Goal: Transaction & Acquisition: Purchase product/service

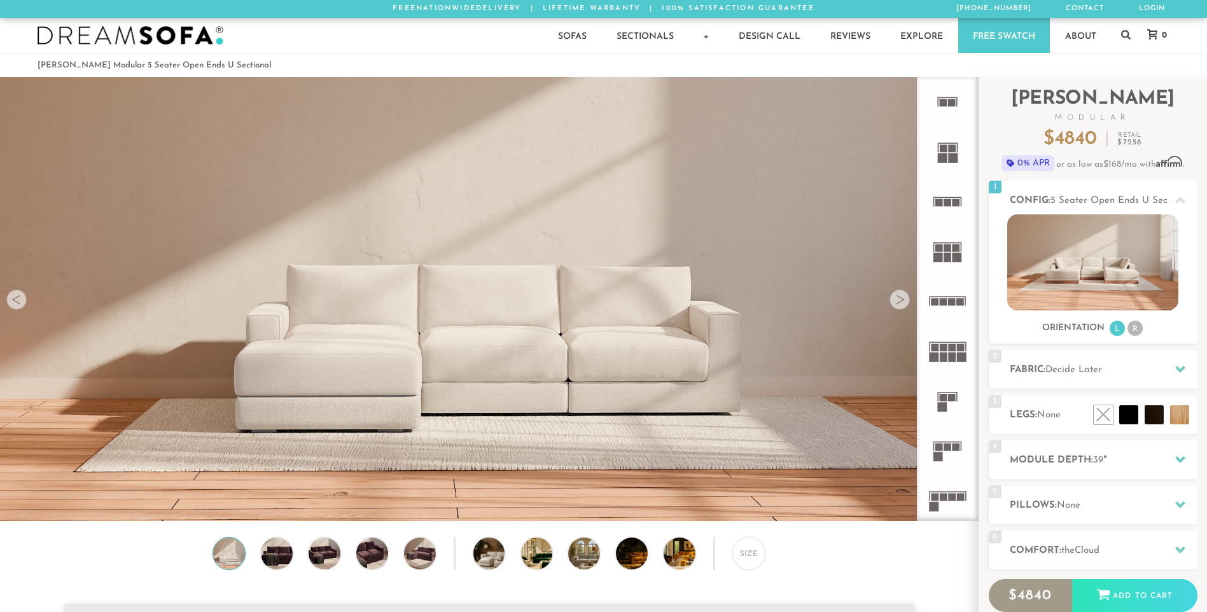
click at [903, 302] on div at bounding box center [900, 300] width 20 height 20
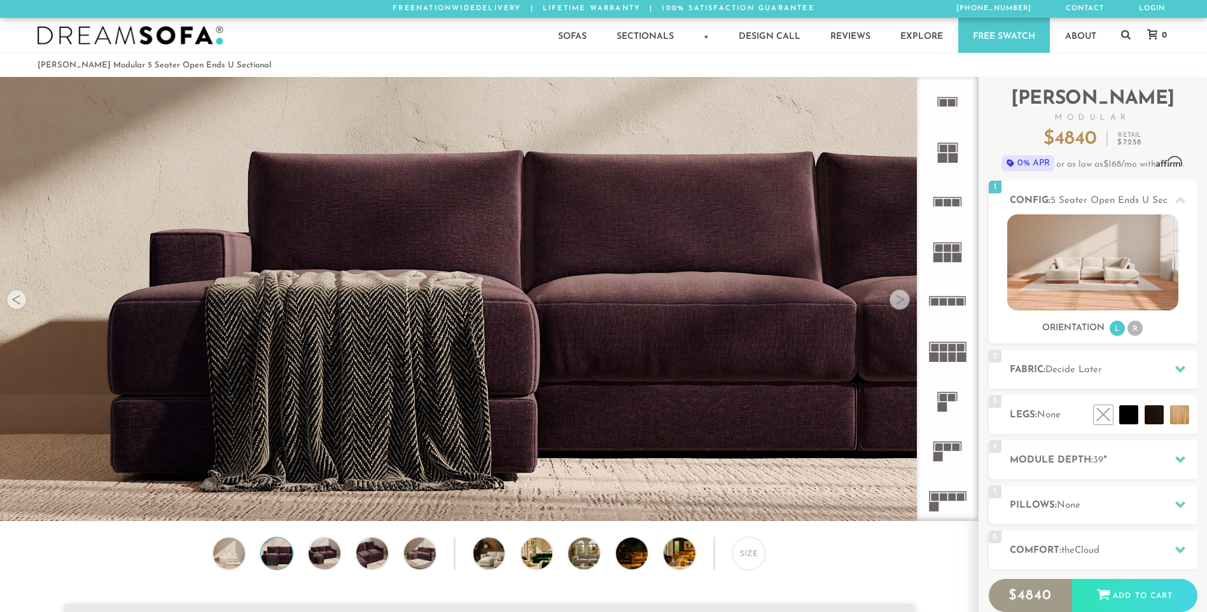
click at [902, 302] on div at bounding box center [900, 300] width 20 height 20
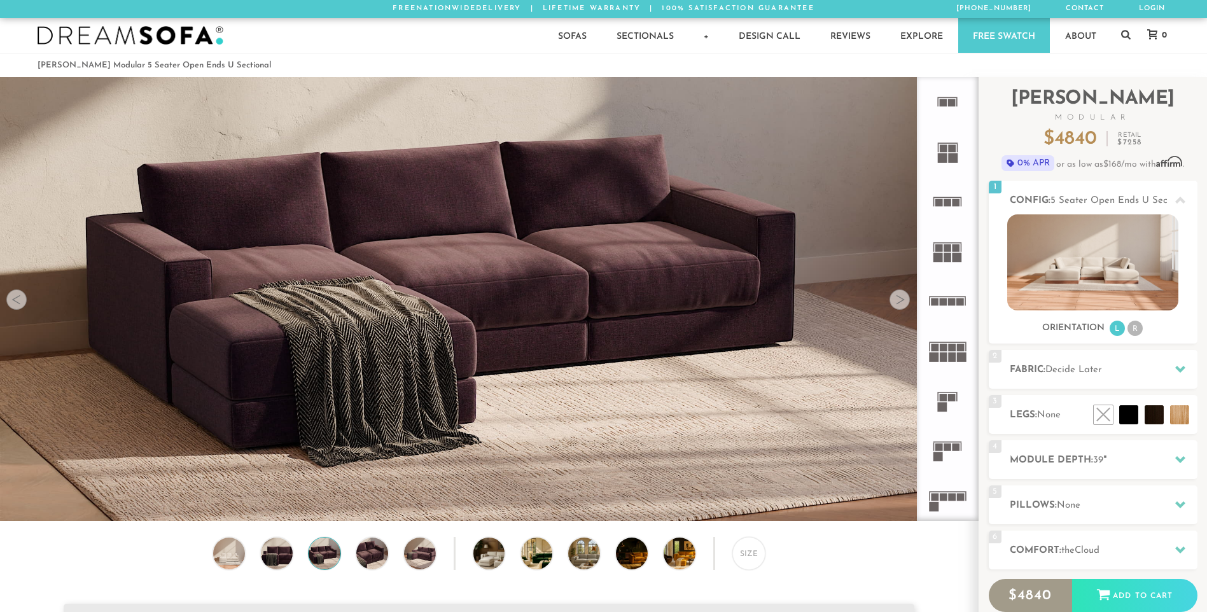
click at [902, 302] on div at bounding box center [900, 300] width 20 height 20
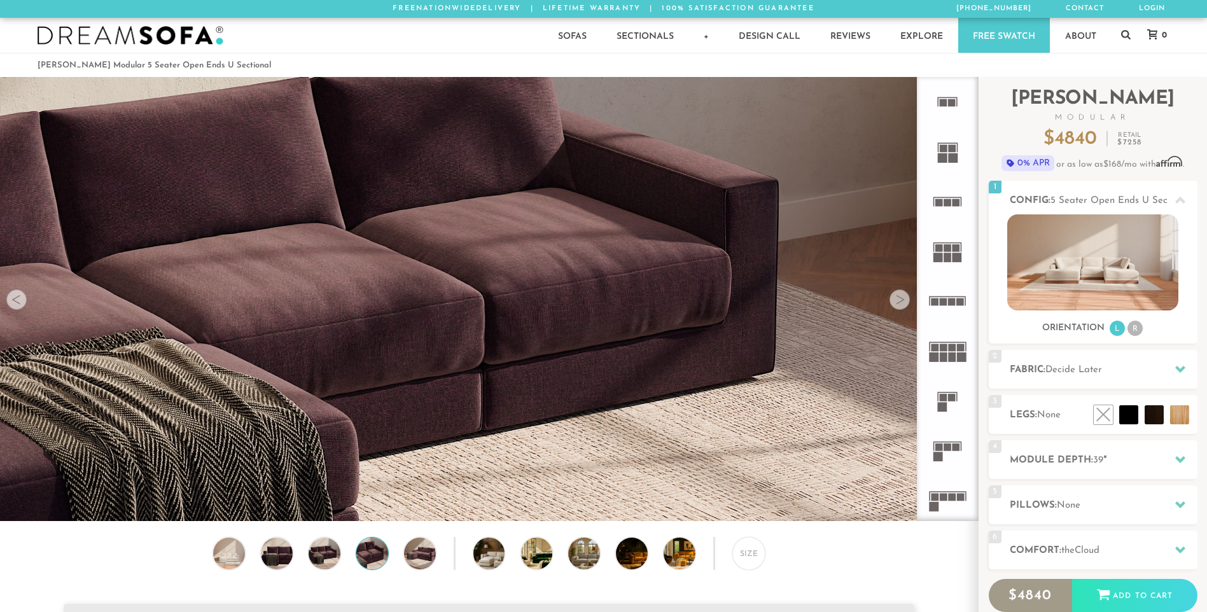
click at [902, 302] on div at bounding box center [900, 300] width 20 height 20
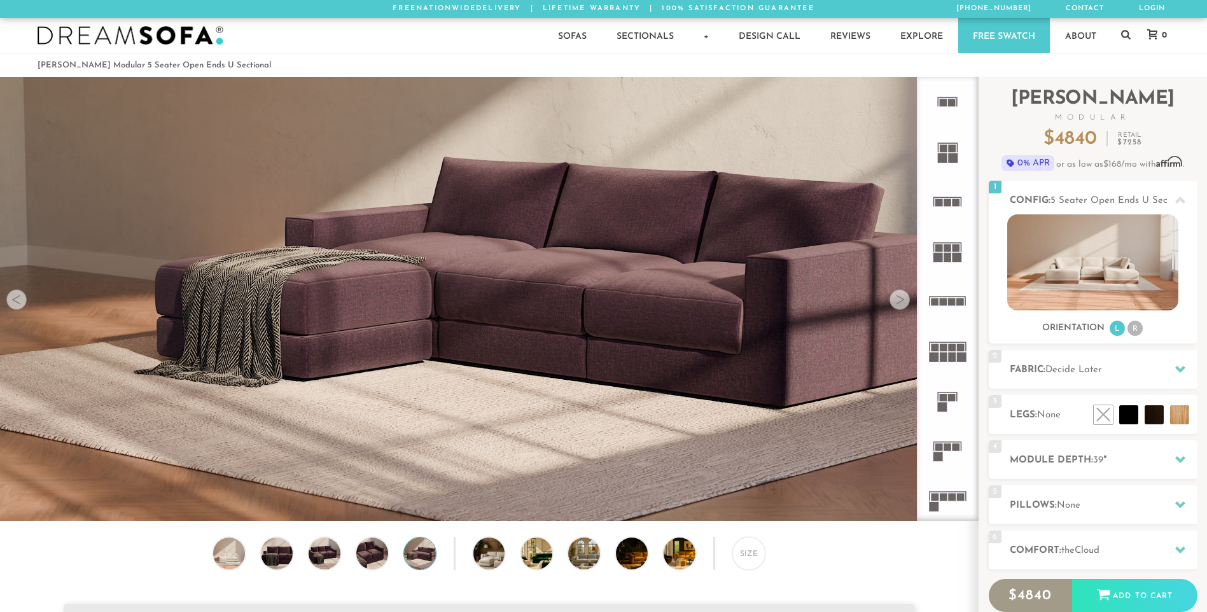
click at [902, 302] on div at bounding box center [900, 300] width 20 height 20
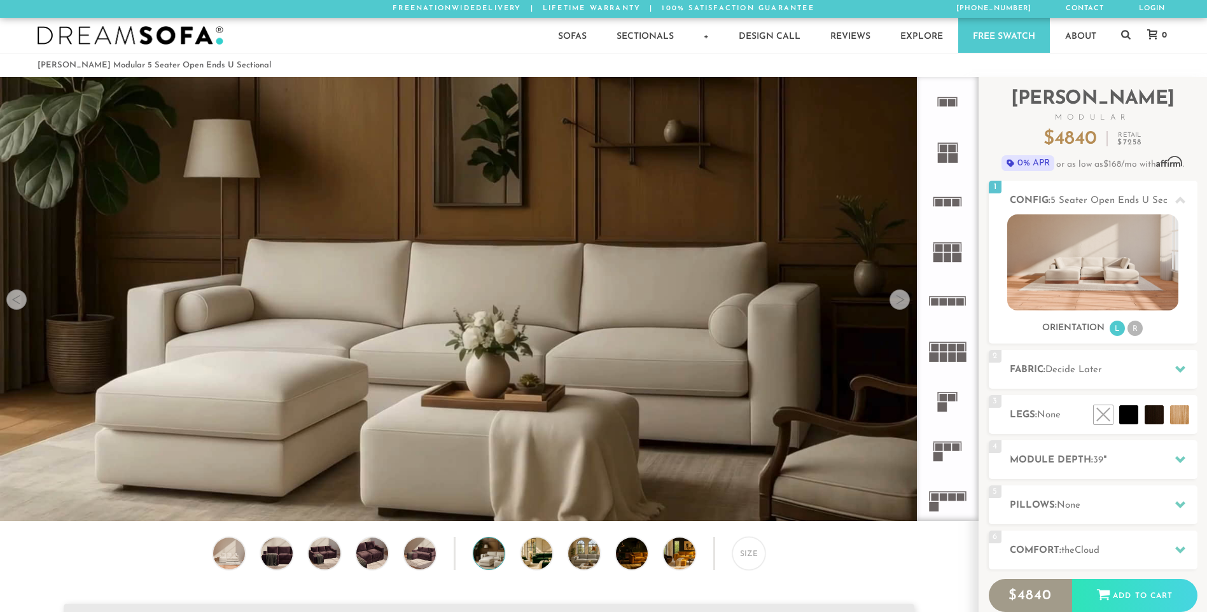
click at [902, 302] on div at bounding box center [900, 300] width 20 height 20
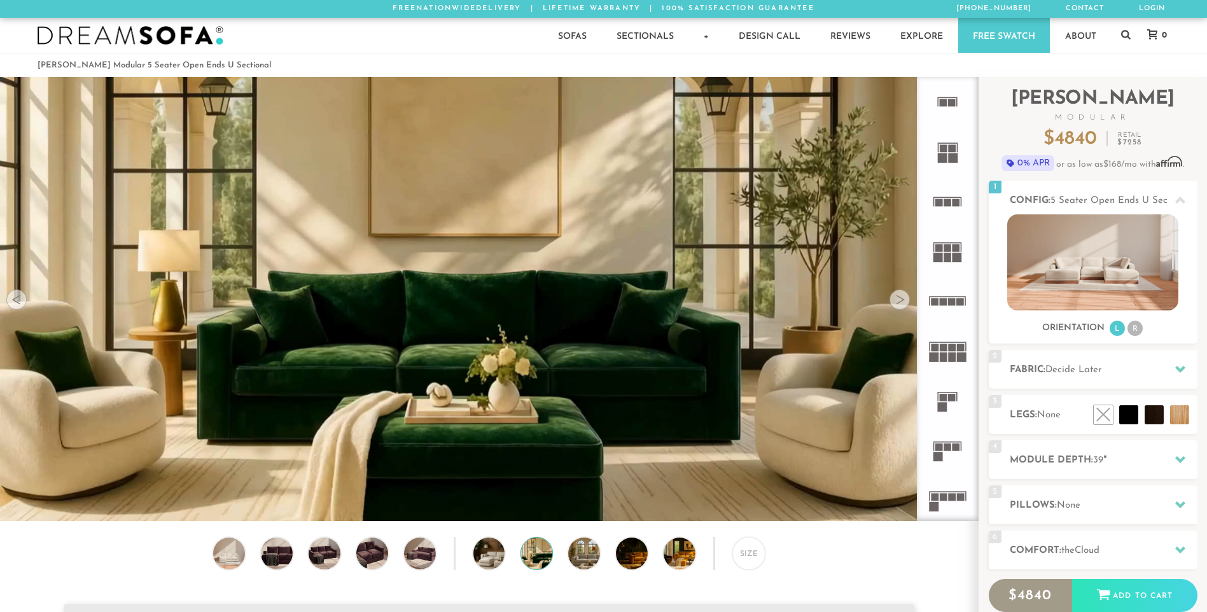
click at [901, 303] on div at bounding box center [900, 300] width 20 height 20
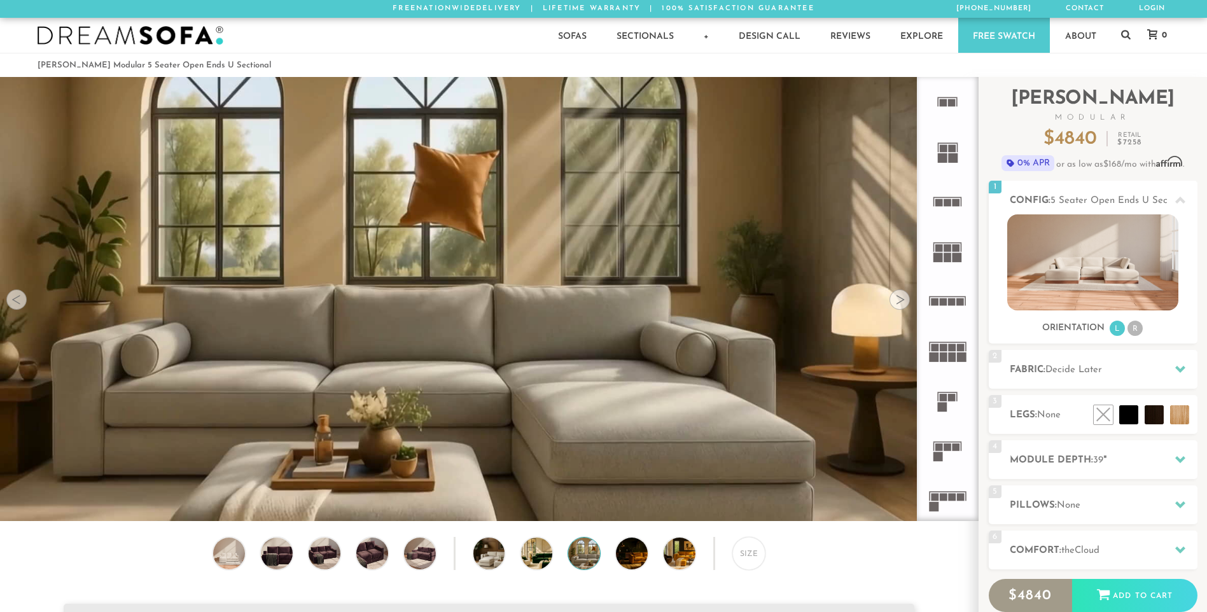
click at [901, 303] on div at bounding box center [900, 300] width 20 height 20
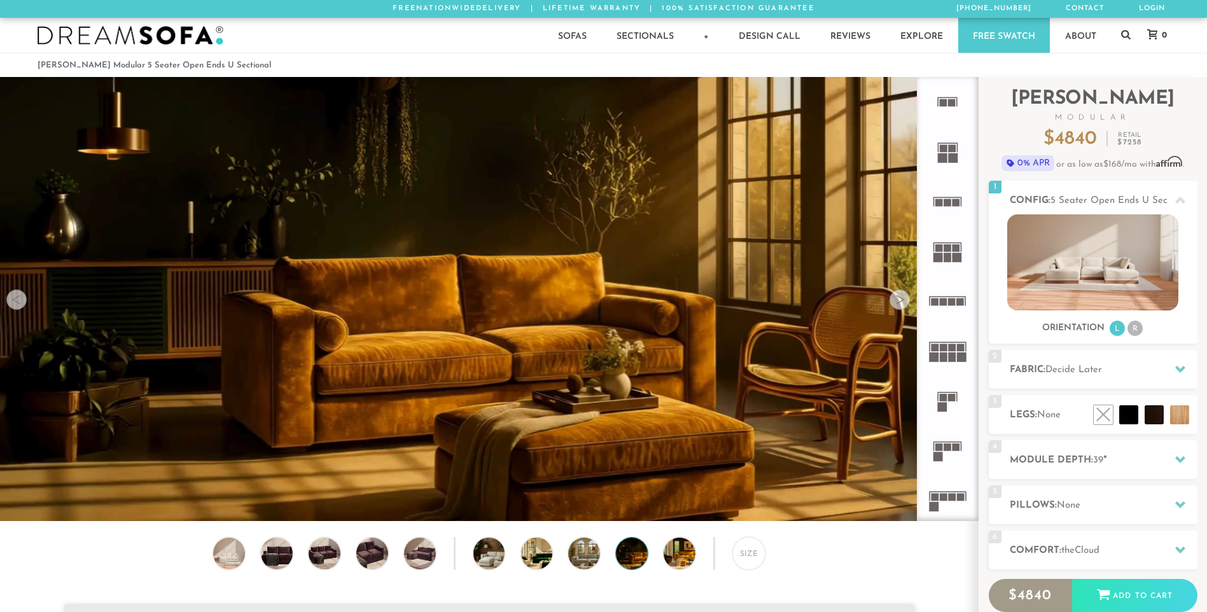
click at [901, 303] on div at bounding box center [900, 300] width 20 height 20
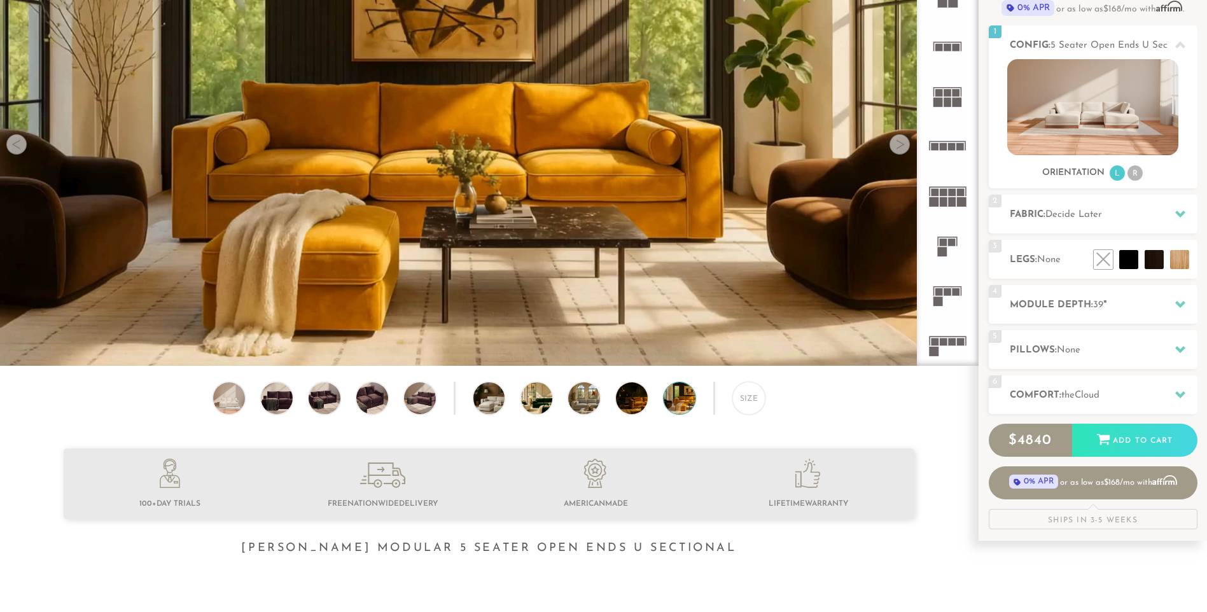
scroll to position [127, 0]
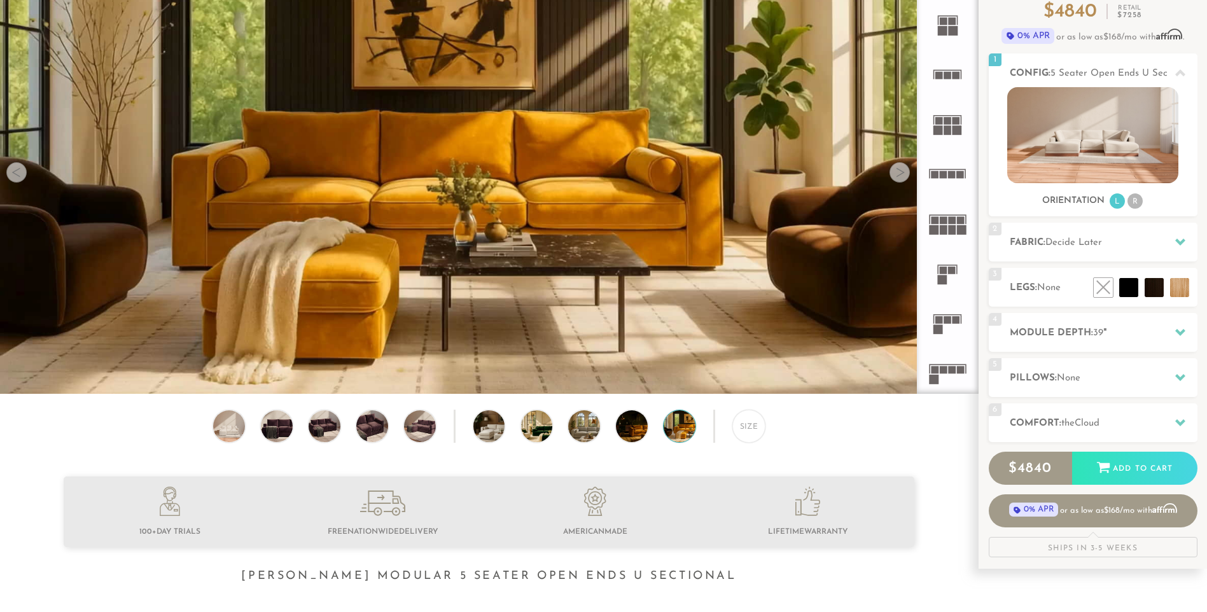
click at [943, 266] on icon at bounding box center [948, 274] width 50 height 50
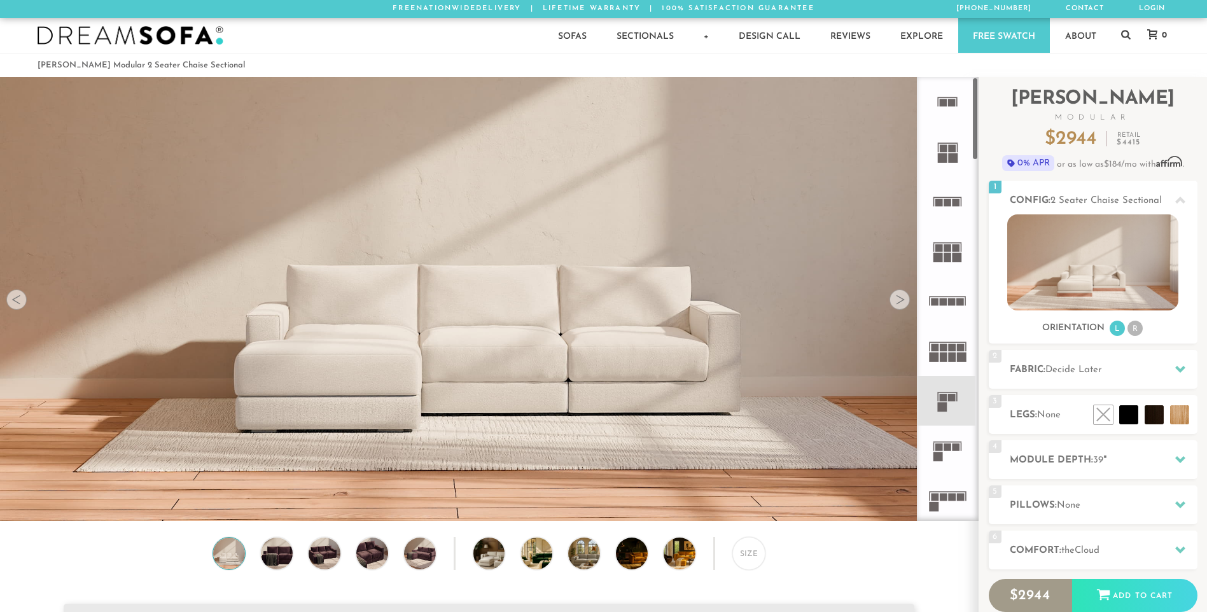
click at [956, 104] on rect at bounding box center [952, 103] width 8 height 8
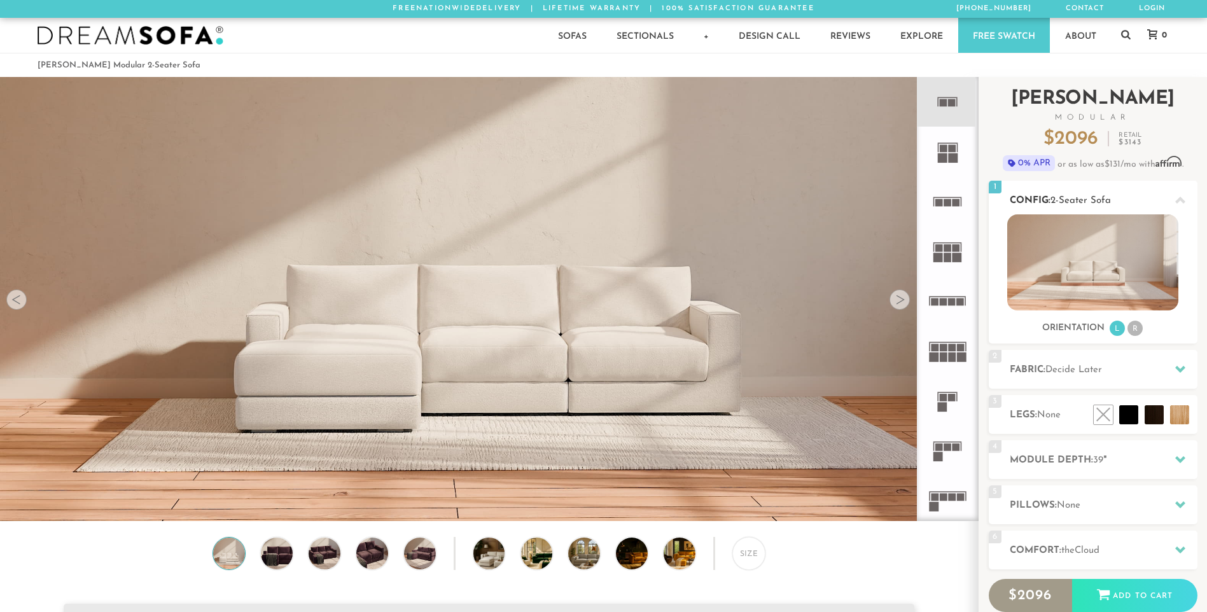
click at [1137, 335] on li "R" at bounding box center [1135, 328] width 15 height 15
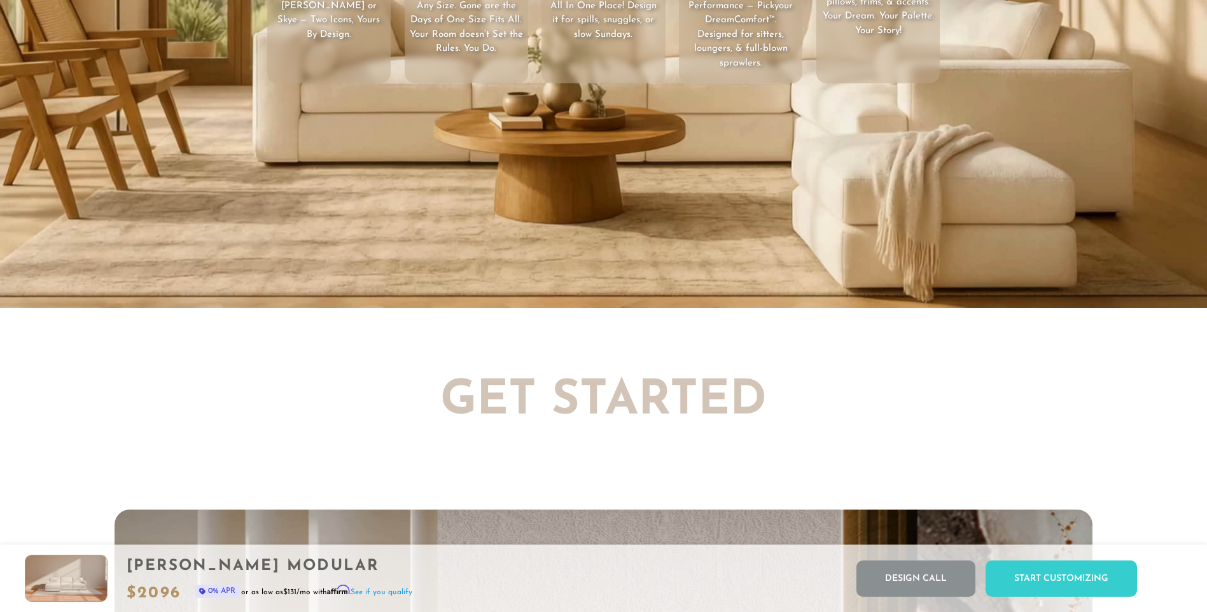
scroll to position [2409, 0]
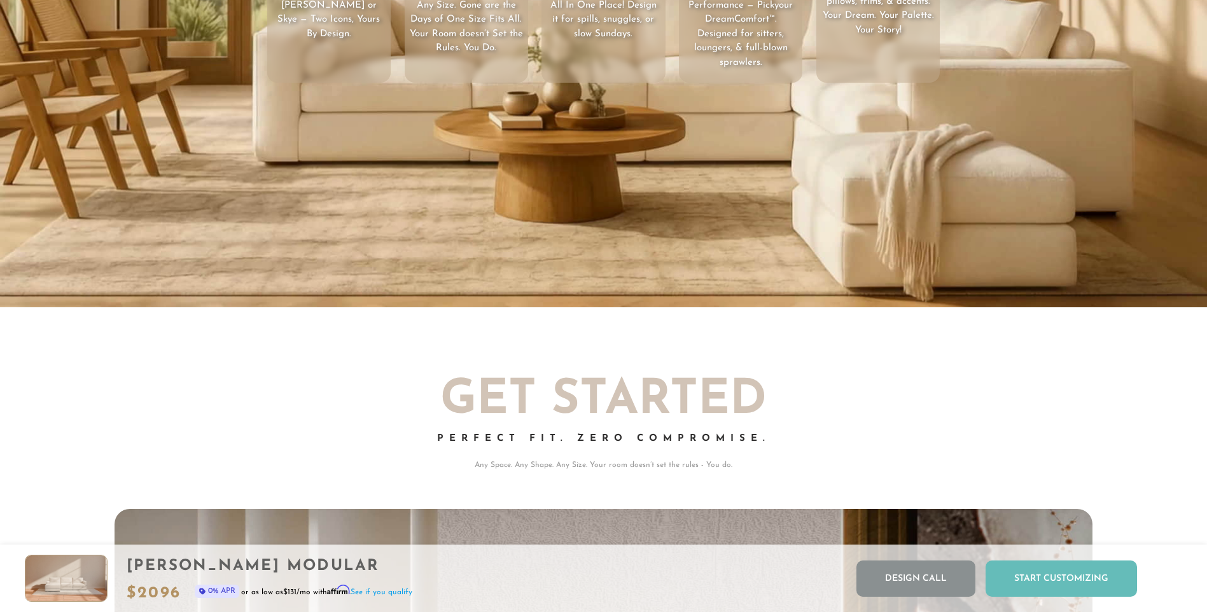
click at [1067, 579] on div "Start Customizing" at bounding box center [1061, 579] width 151 height 36
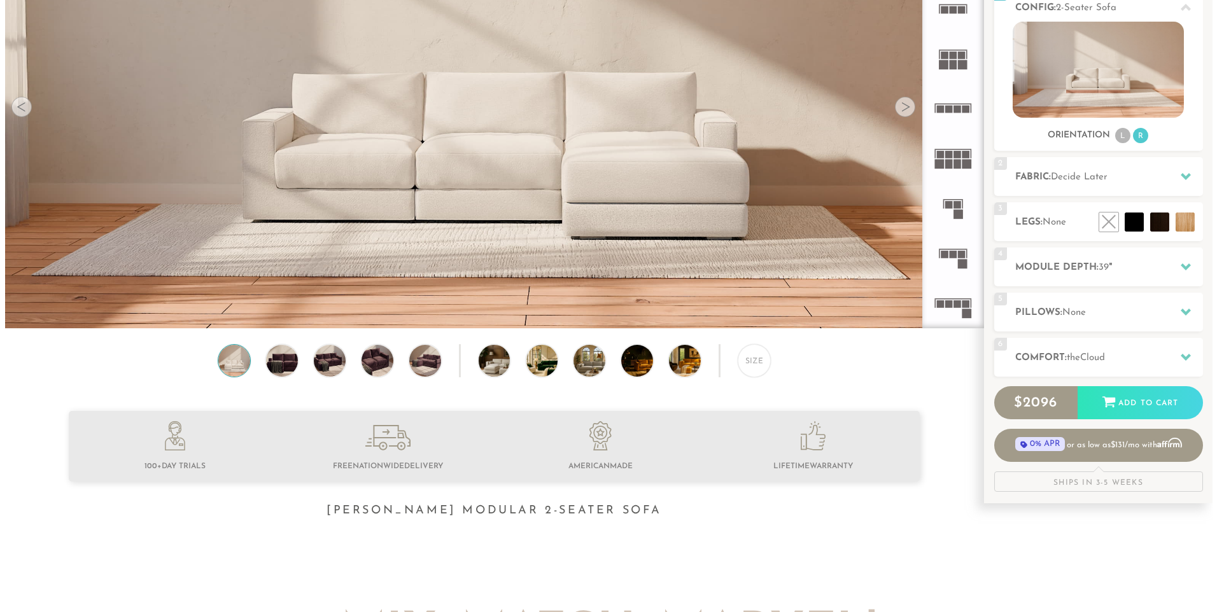
scroll to position [0, 0]
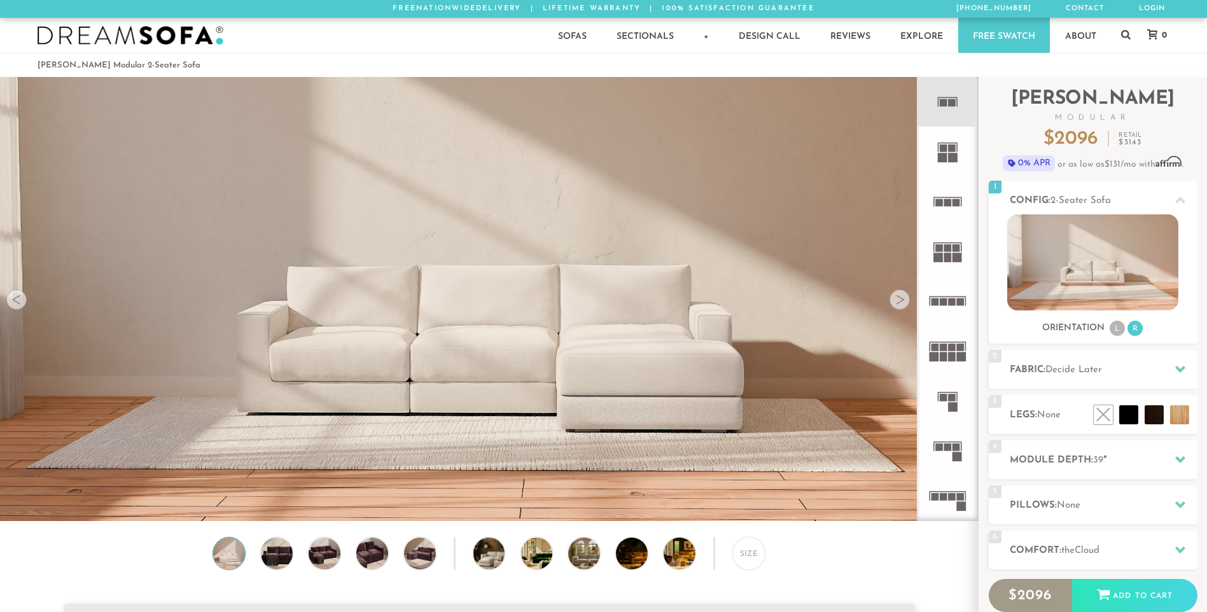
click at [651, 402] on img at bounding box center [489, 488] width 978 height 978
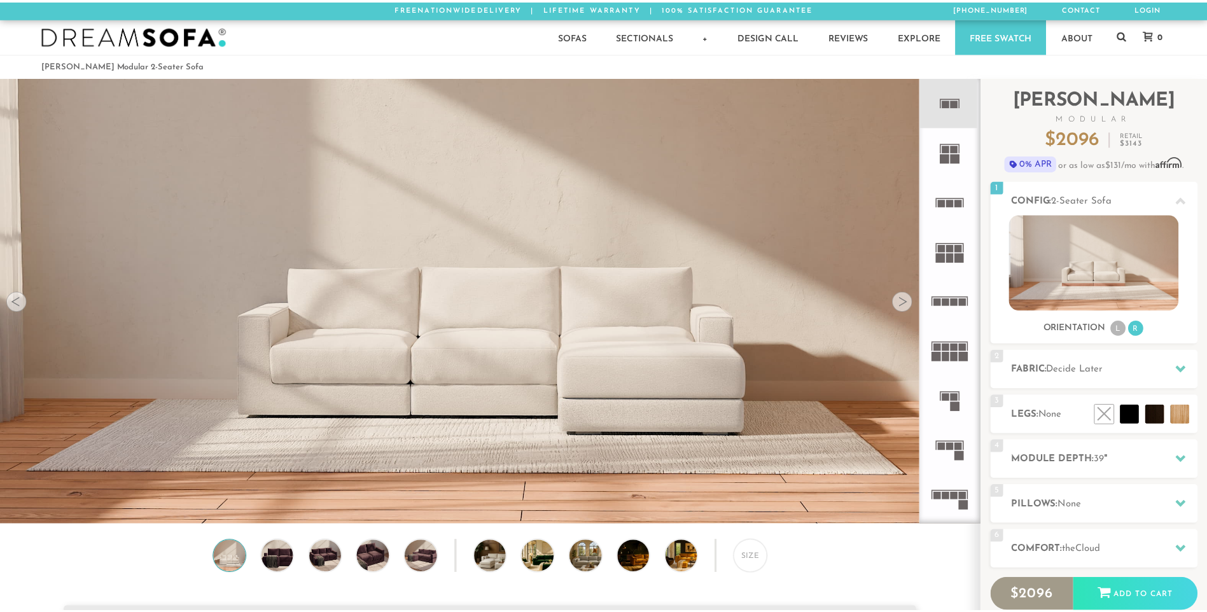
scroll to position [14904, 1207]
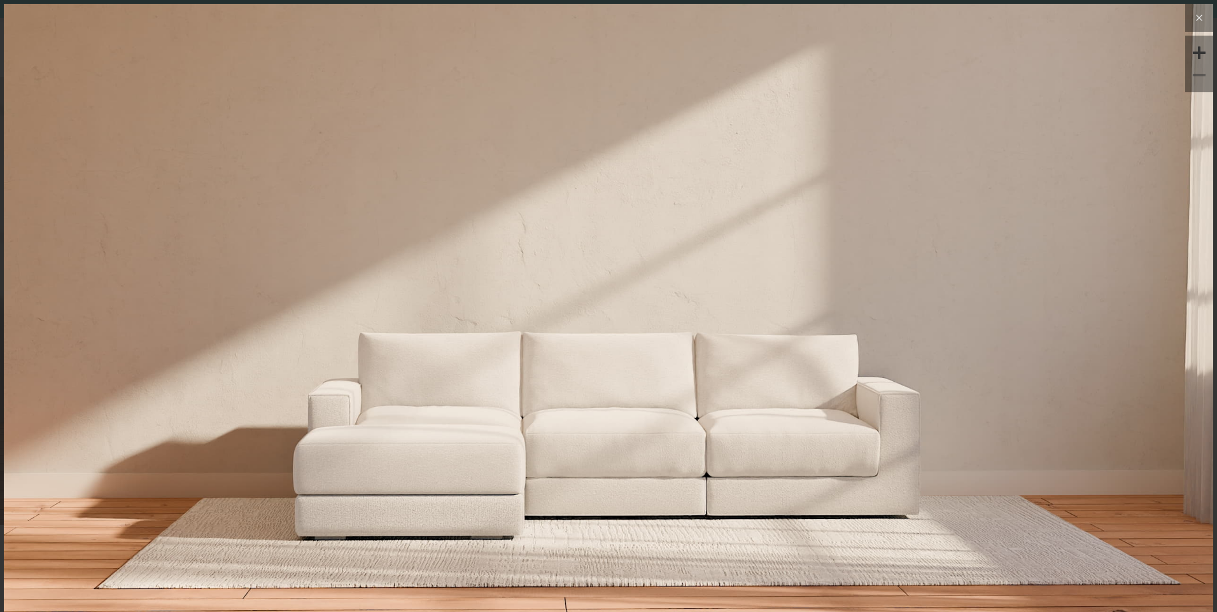
click at [1191, 21] on icon at bounding box center [1198, 17] width 15 height 15
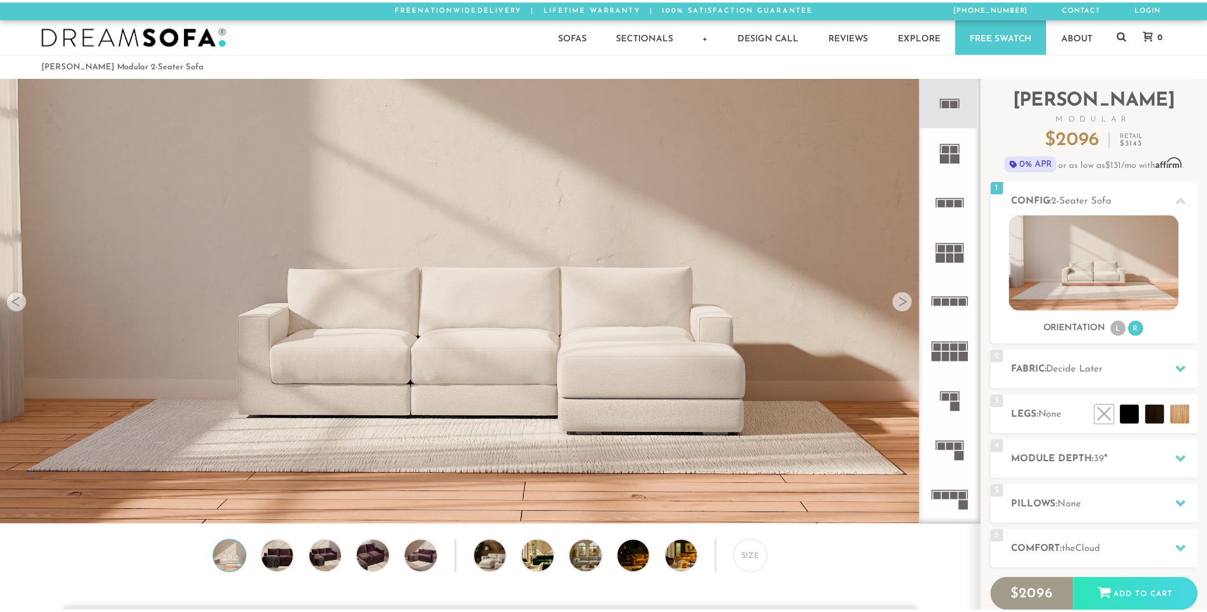
scroll to position [14886, 1198]
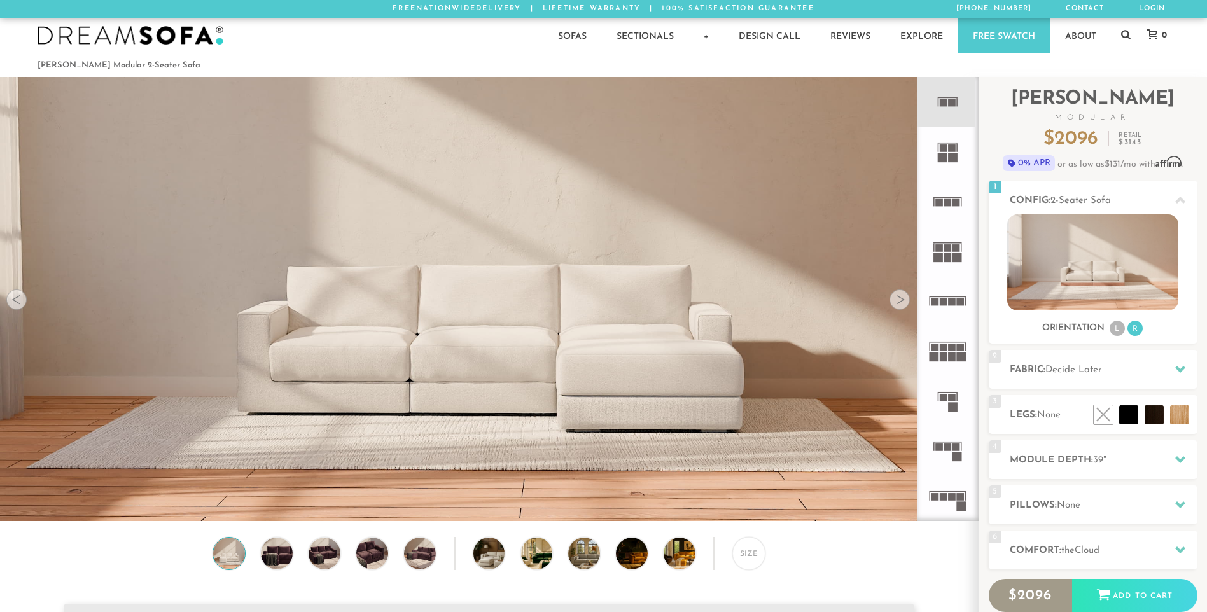
click at [955, 451] on rect at bounding box center [957, 448] width 8 height 8
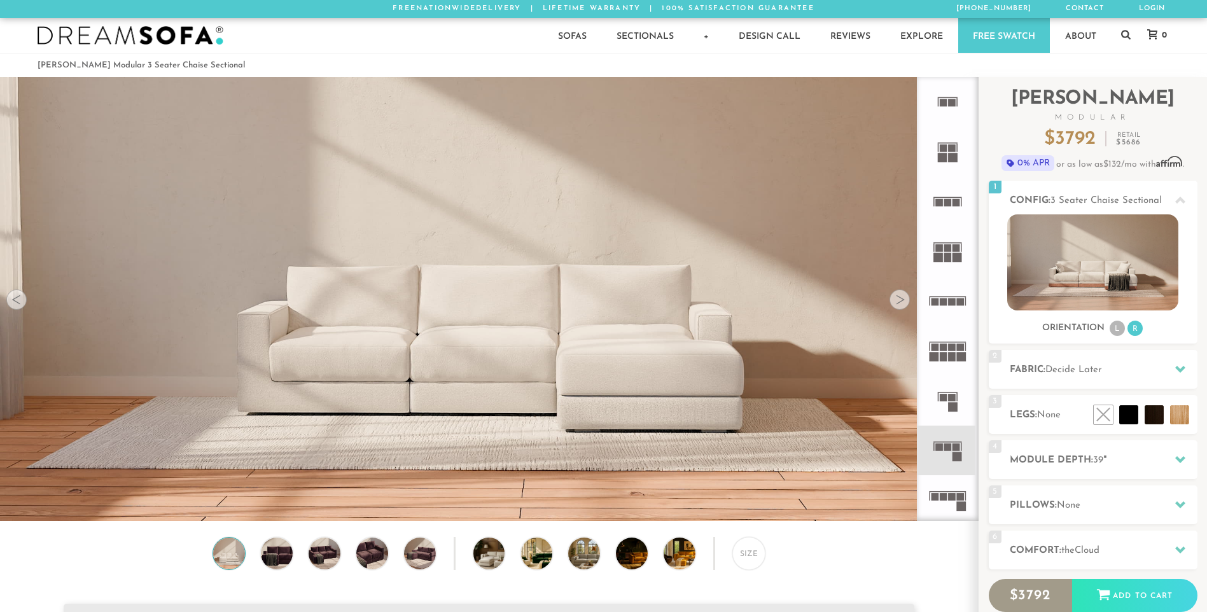
click at [955, 451] on rect at bounding box center [957, 448] width 8 height 8
click at [1149, 414] on li at bounding box center [1126, 386] width 76 height 76
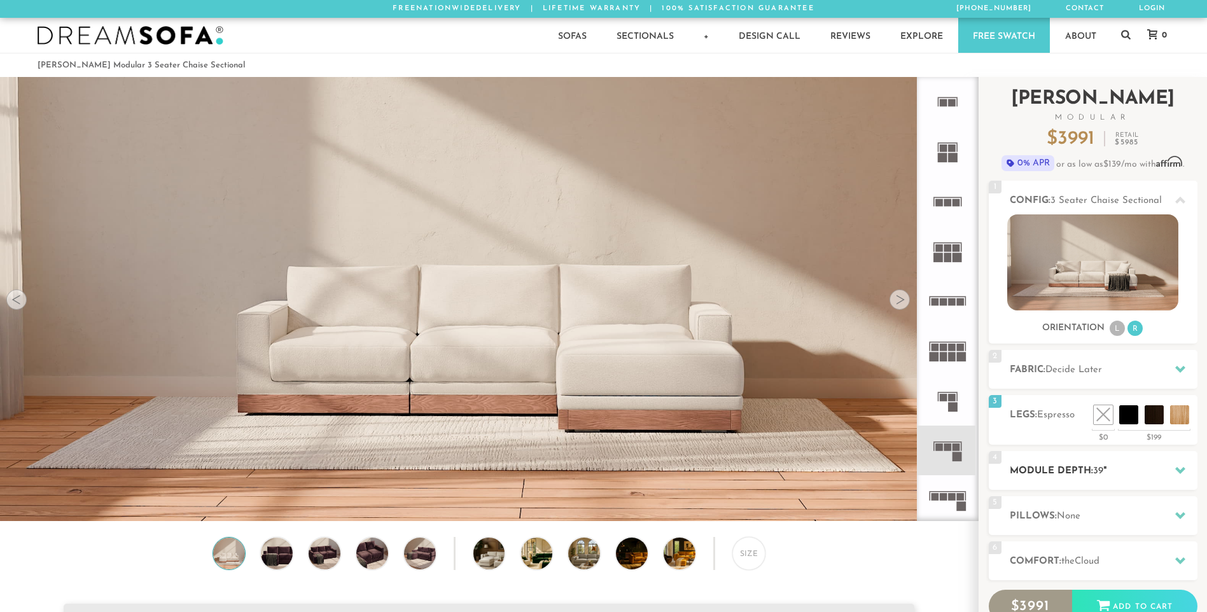
click at [1184, 468] on icon at bounding box center [1181, 470] width 10 height 10
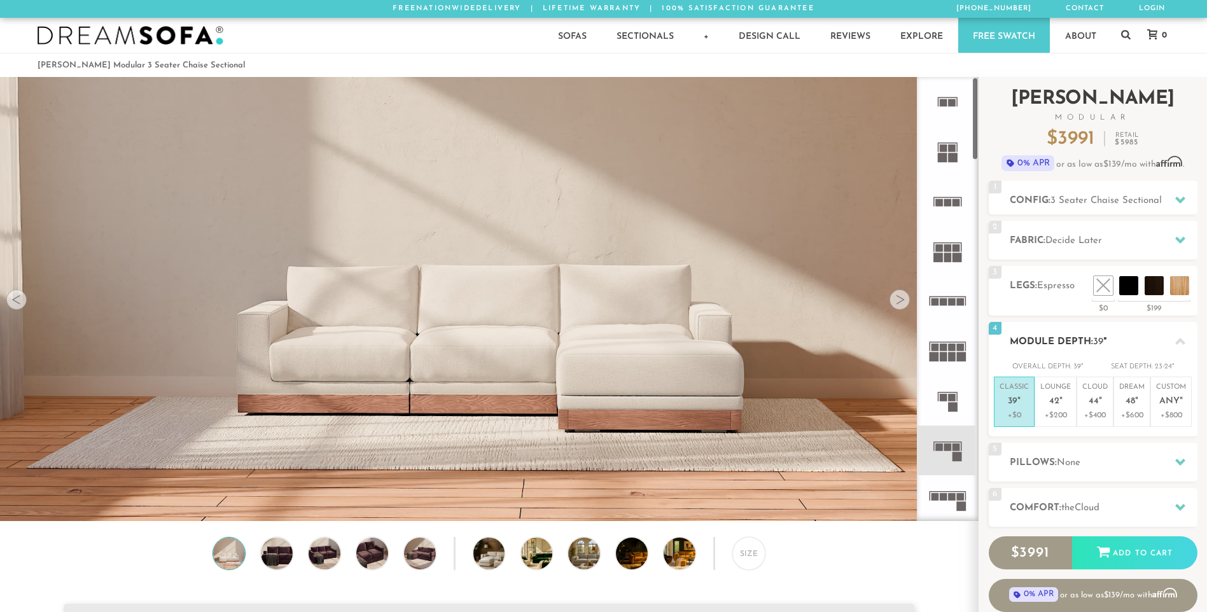
click at [990, 382] on div "Classic 39 " +$0 Lounge 42 " +$200 Cloud 44 " +$400 Dream 48 " +$600 Custom Any…" at bounding box center [1093, 407] width 209 height 60
click at [1059, 465] on span "None" at bounding box center [1069, 463] width 24 height 10
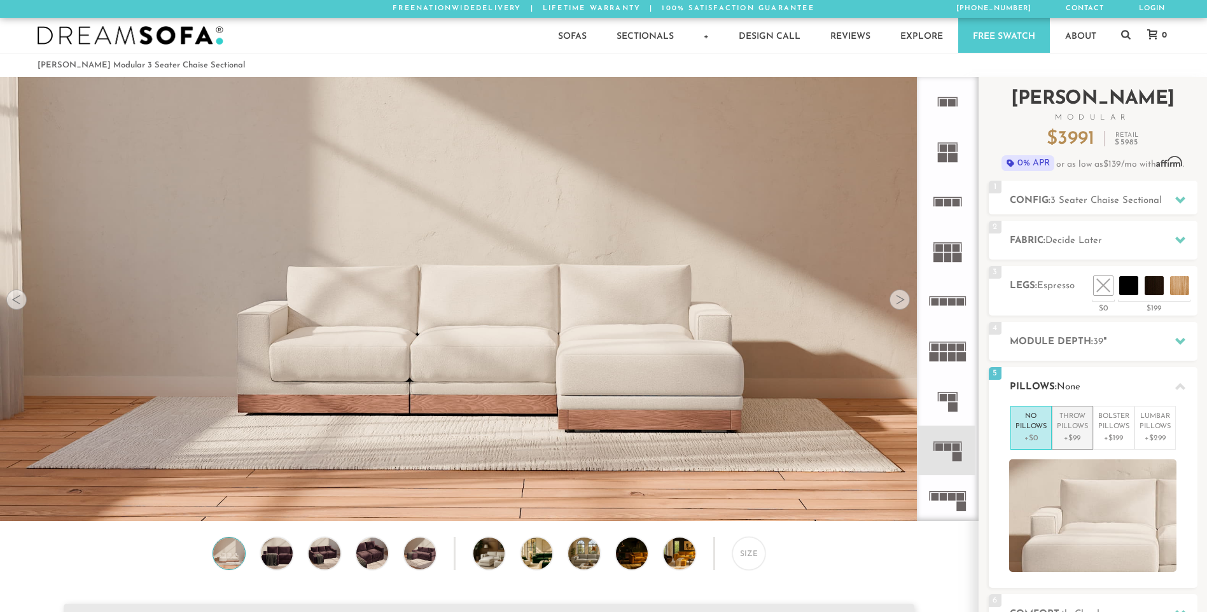
click at [1060, 427] on p "Throw Pillows" at bounding box center [1072, 422] width 31 height 21
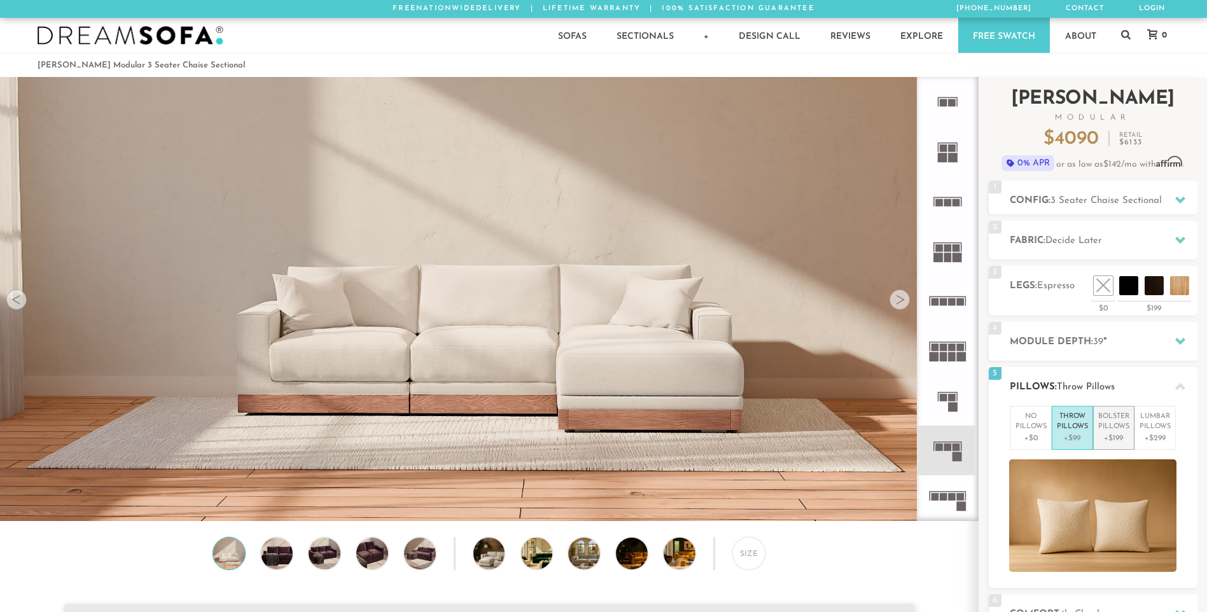
click at [1108, 427] on p "Bolster Pillows" at bounding box center [1114, 422] width 31 height 21
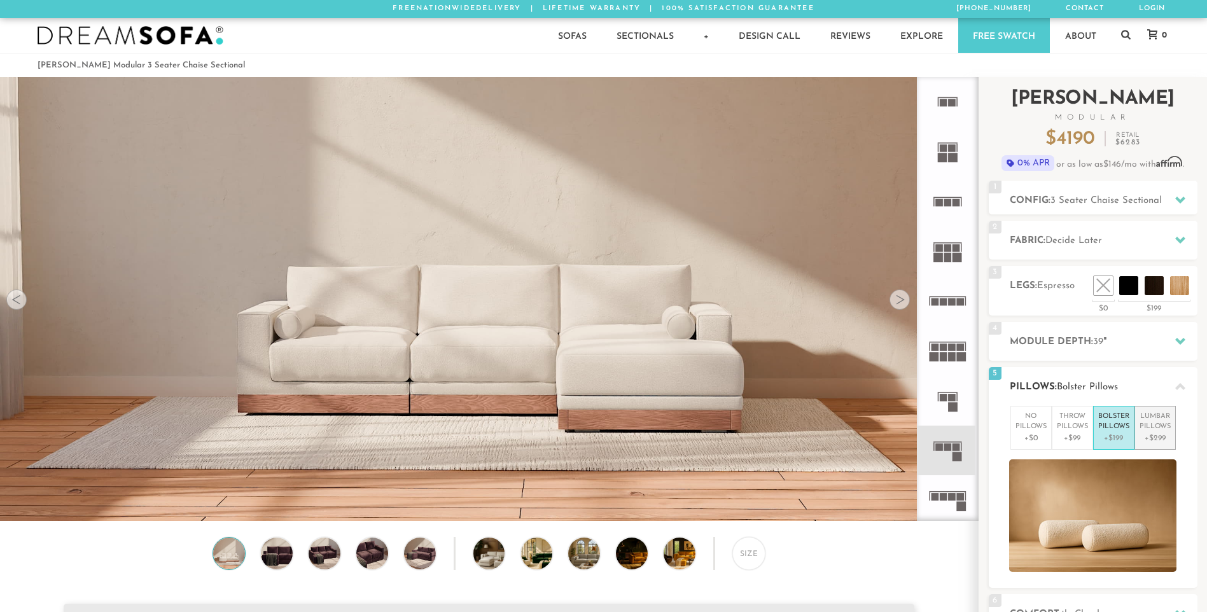
click at [1163, 430] on p "Lumbar Pillows" at bounding box center [1155, 422] width 31 height 21
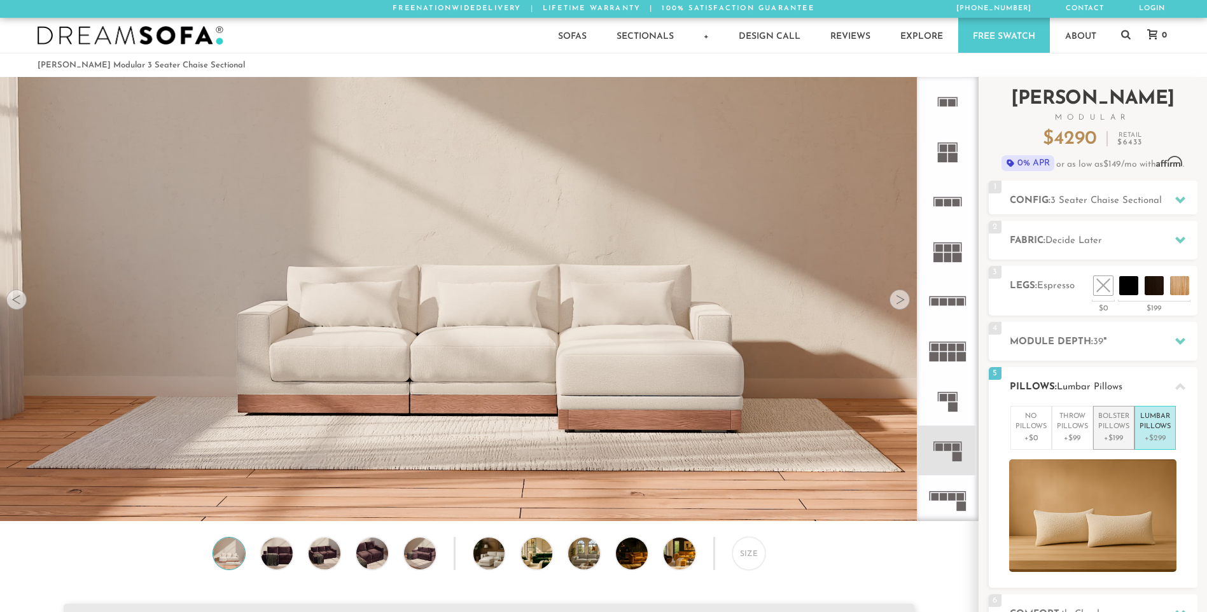
click at [1113, 419] on p "Bolster Pillows" at bounding box center [1114, 422] width 31 height 21
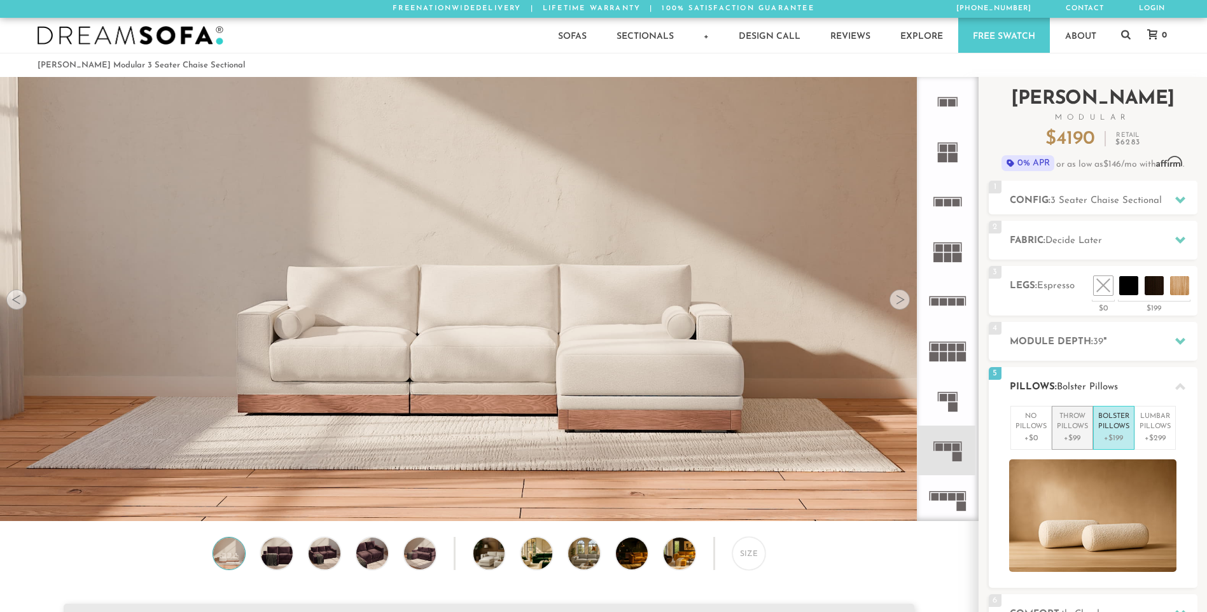
click at [1062, 422] on p "Throw Pillows" at bounding box center [1072, 422] width 31 height 21
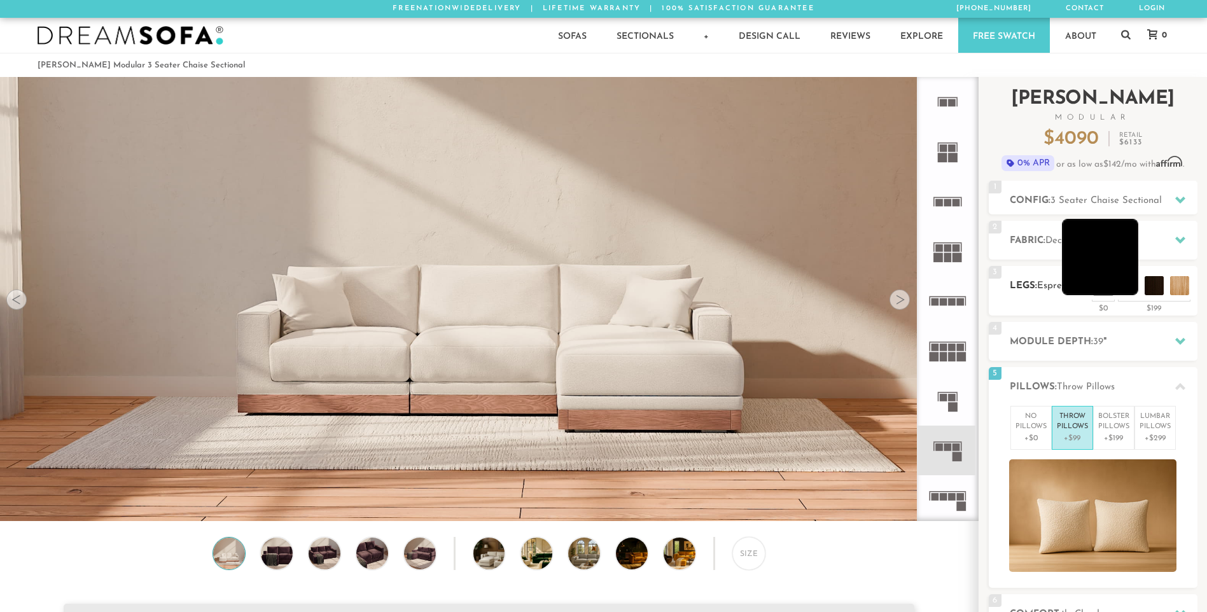
click at [1128, 286] on li at bounding box center [1100, 257] width 76 height 76
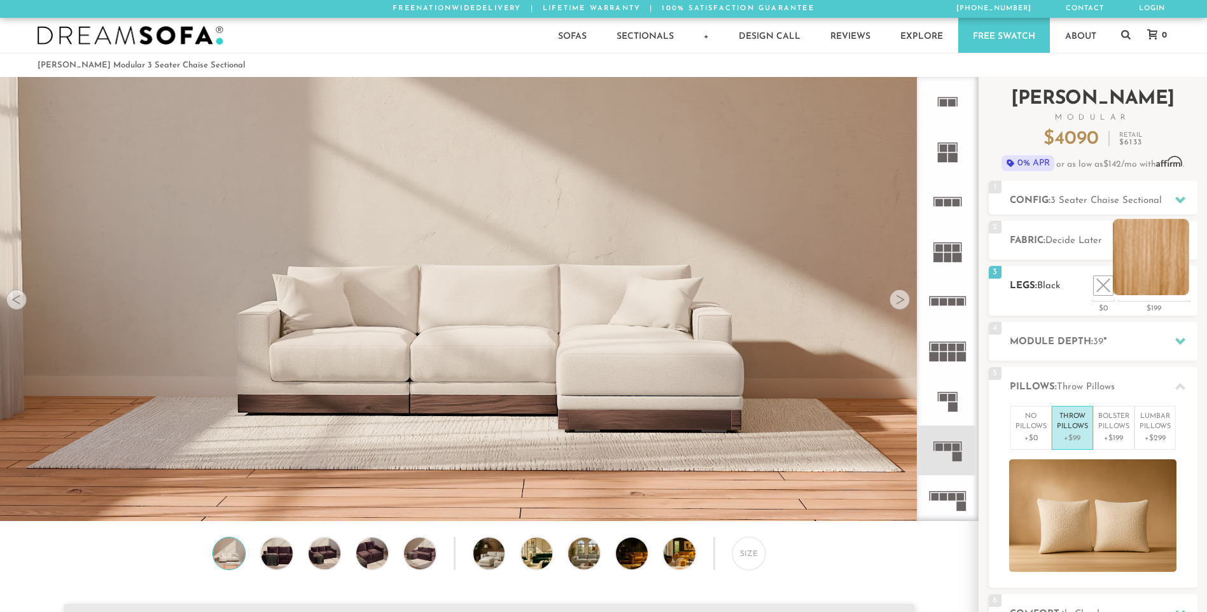
click at [1186, 287] on li at bounding box center [1151, 257] width 76 height 76
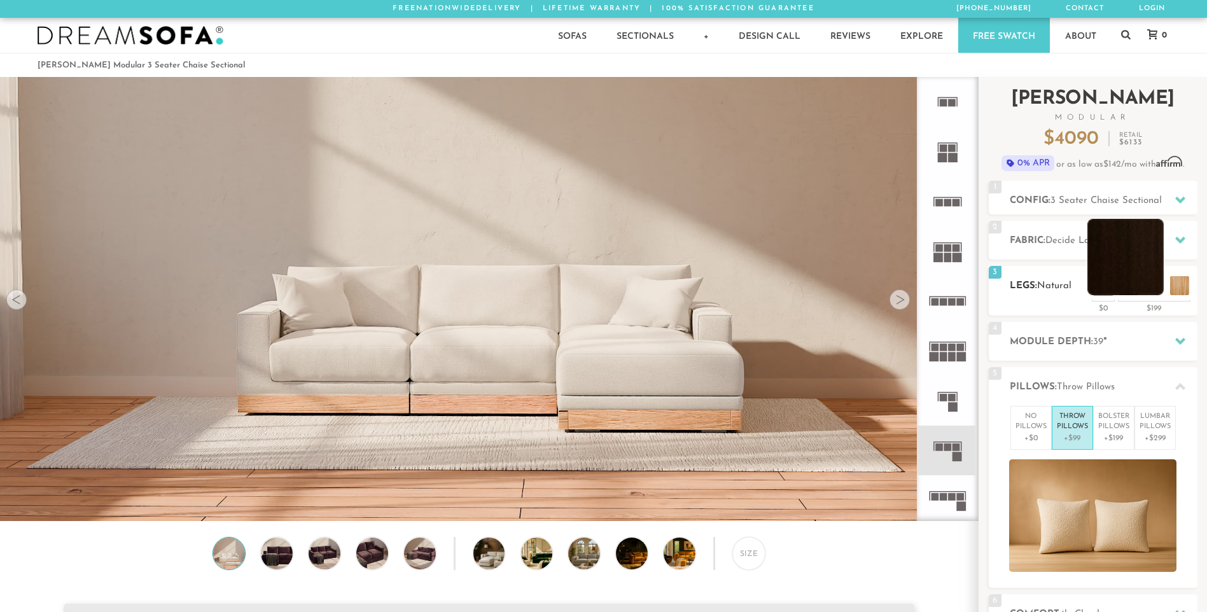
click at [1149, 287] on li at bounding box center [1126, 257] width 76 height 76
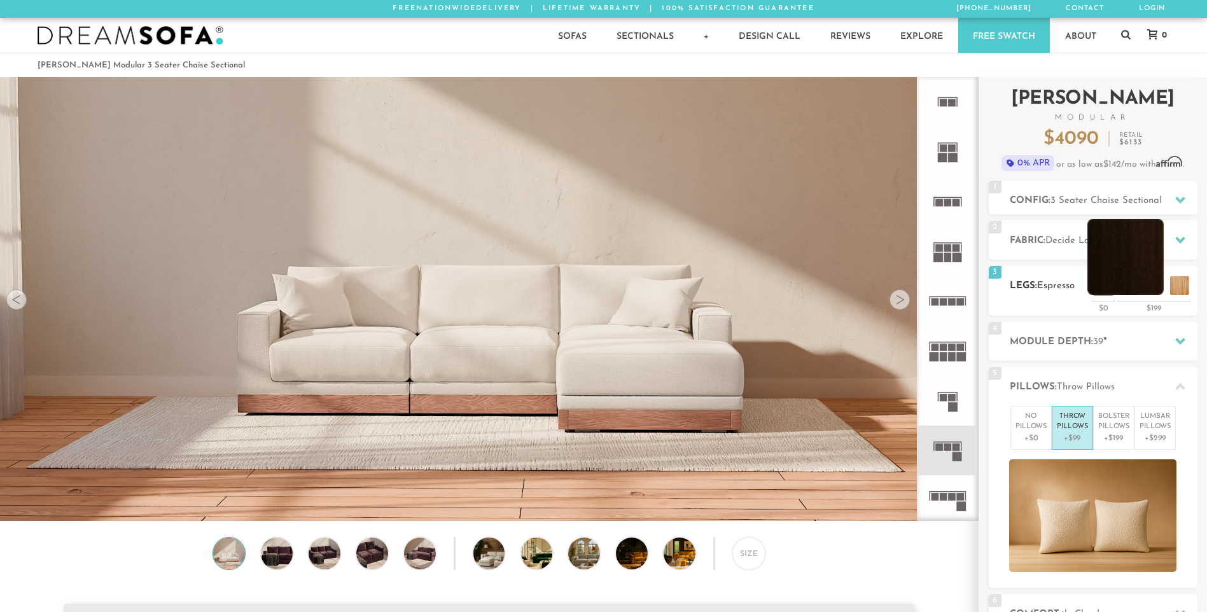
click at [1155, 287] on li at bounding box center [1126, 257] width 76 height 76
click at [1125, 283] on li at bounding box center [1100, 257] width 76 height 76
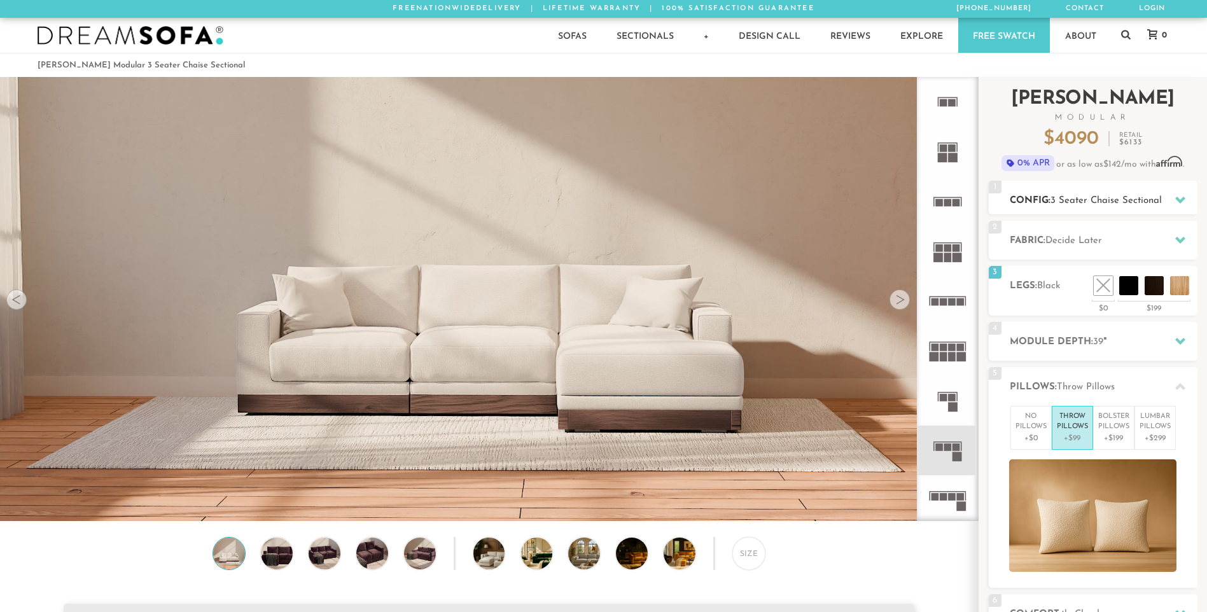
click at [1154, 196] on span "3 Seater Chaise Sectional" at bounding box center [1106, 201] width 111 height 10
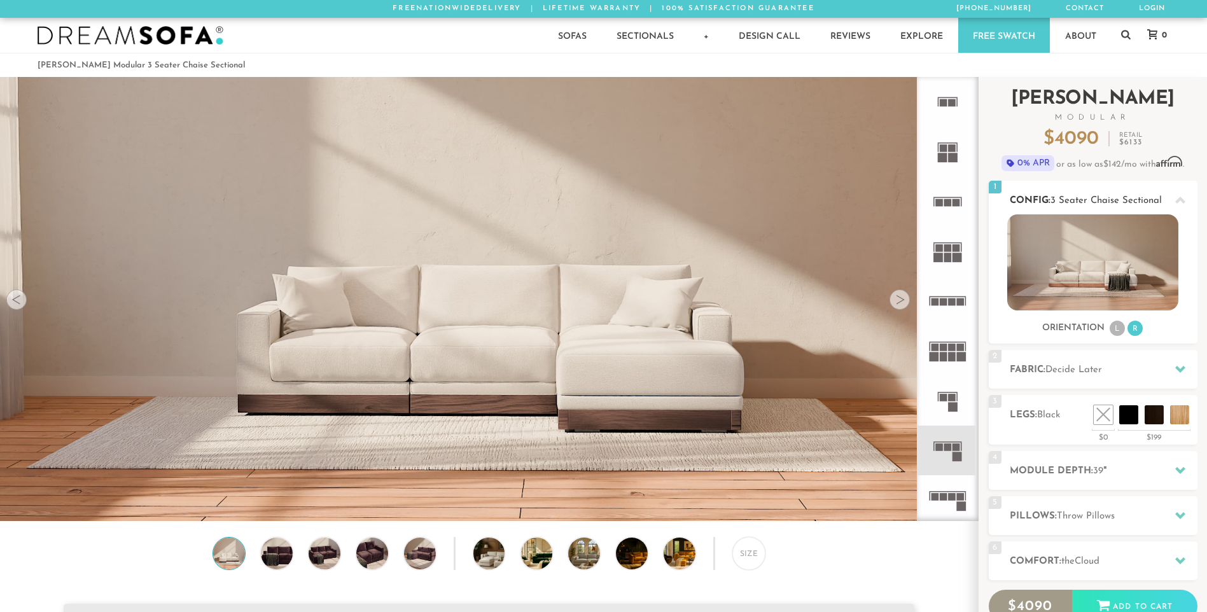
click at [1120, 330] on li "L" at bounding box center [1117, 328] width 15 height 15
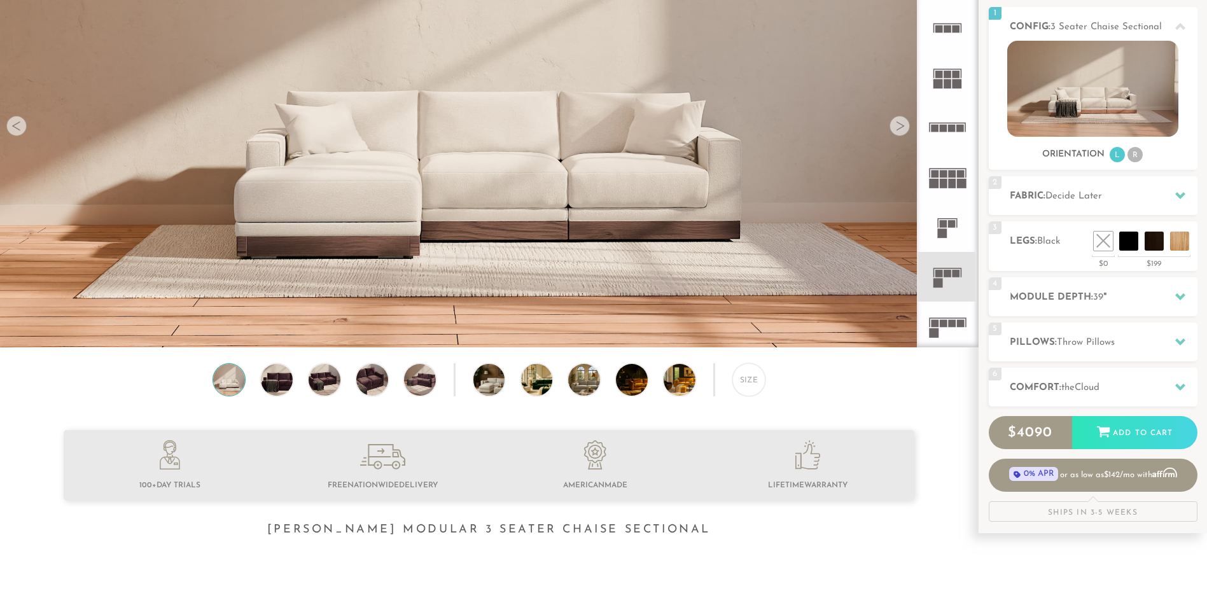
scroll to position [192, 0]
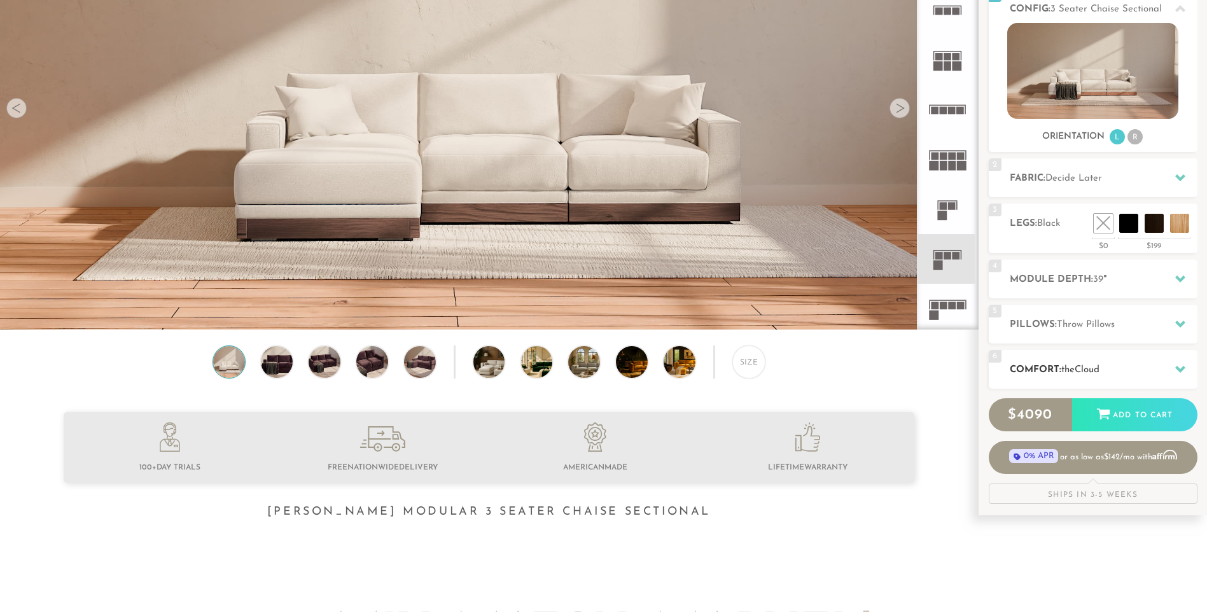
click at [1182, 367] on icon at bounding box center [1181, 369] width 10 height 10
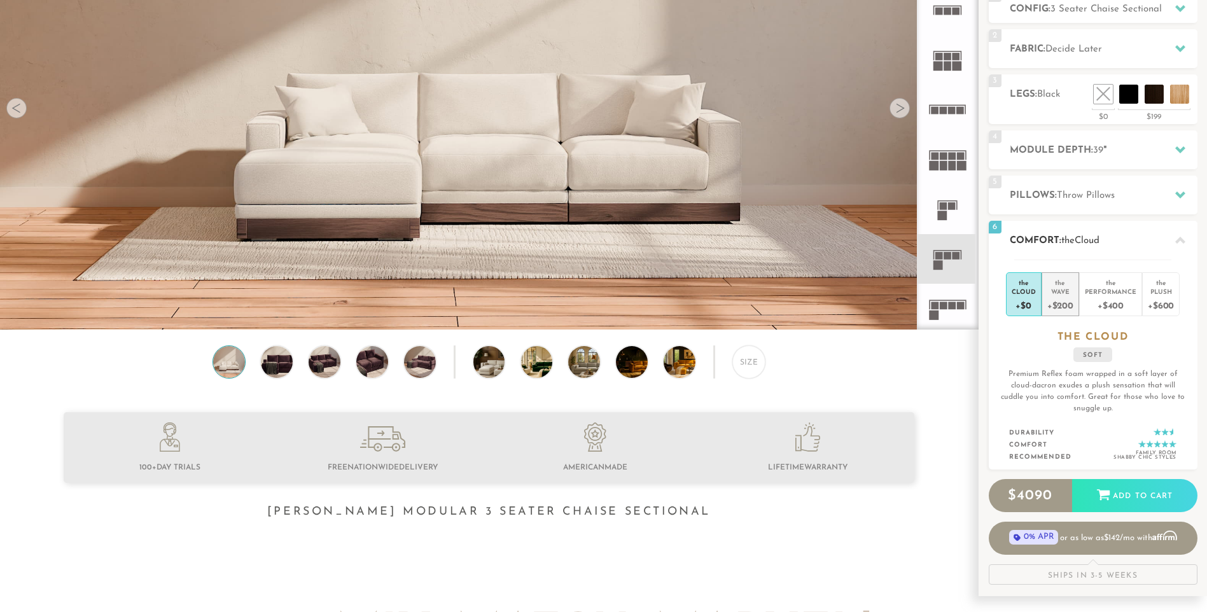
click at [1060, 298] on div "+$200" at bounding box center [1061, 305] width 26 height 18
click at [1110, 297] on div "+$400" at bounding box center [1111, 305] width 52 height 18
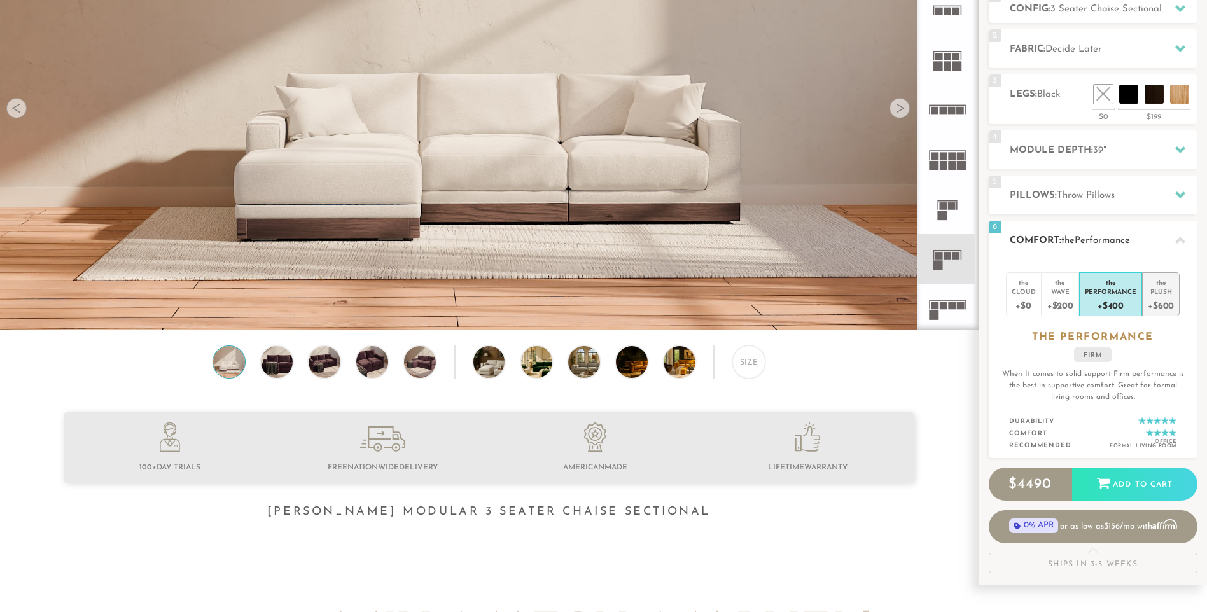
drag, startPoint x: 1110, startPoint y: 297, endPoint x: 1162, endPoint y: 300, distance: 52.3
click at [1162, 300] on div "+$600" at bounding box center [1161, 305] width 26 height 18
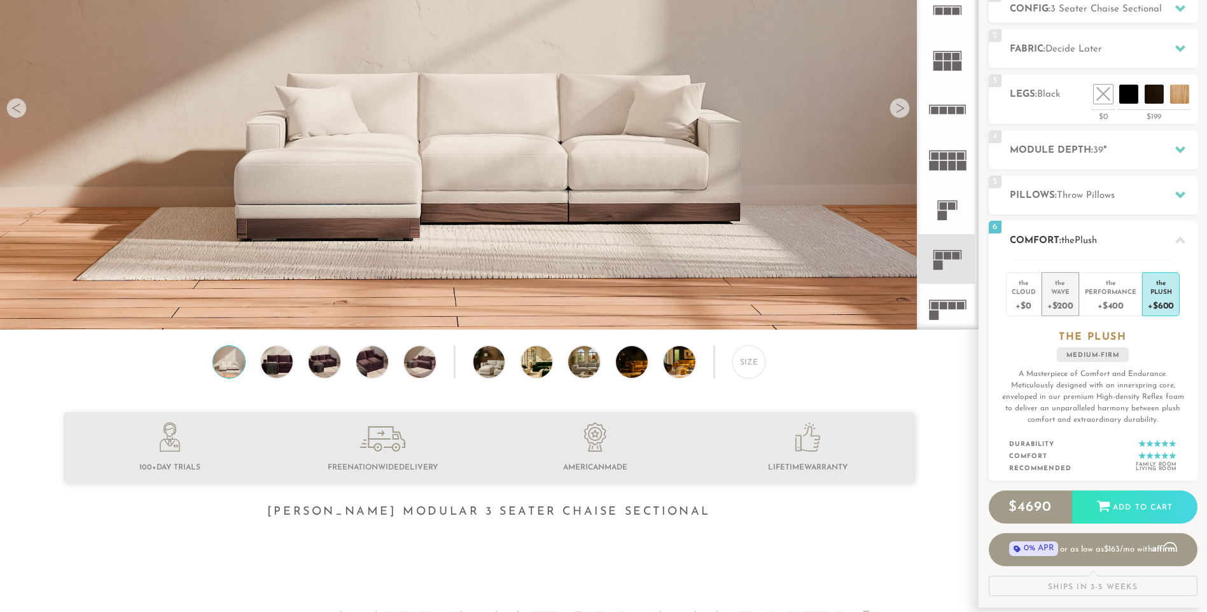
click at [1058, 301] on div "+$200" at bounding box center [1061, 305] width 26 height 18
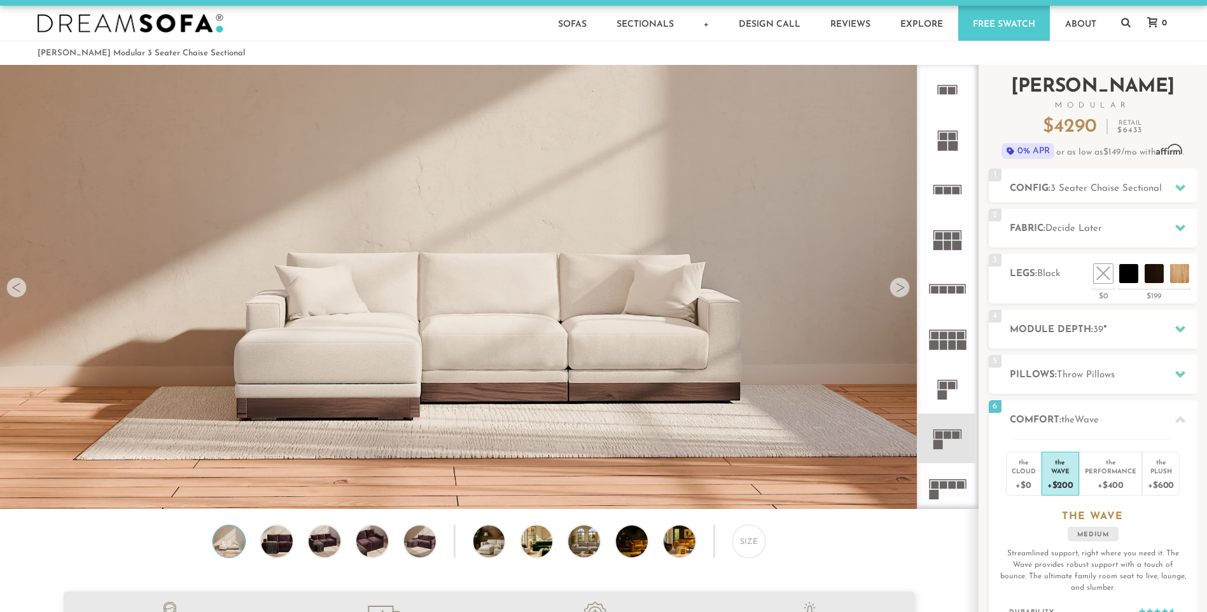
scroll to position [0, 0]
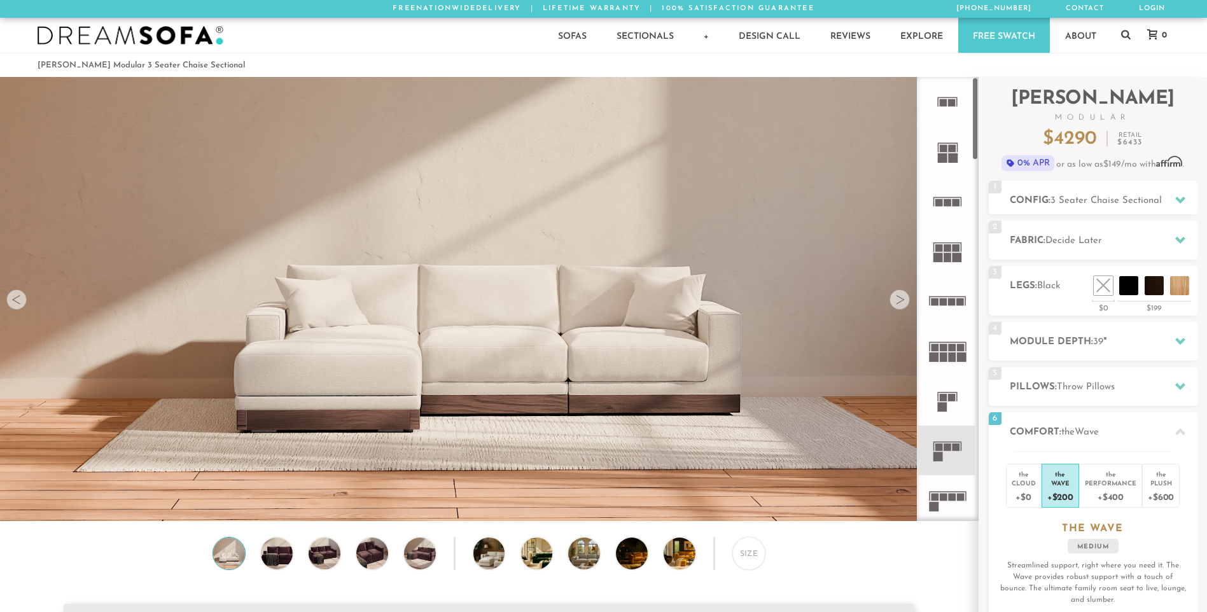
click at [897, 300] on div at bounding box center [900, 300] width 20 height 20
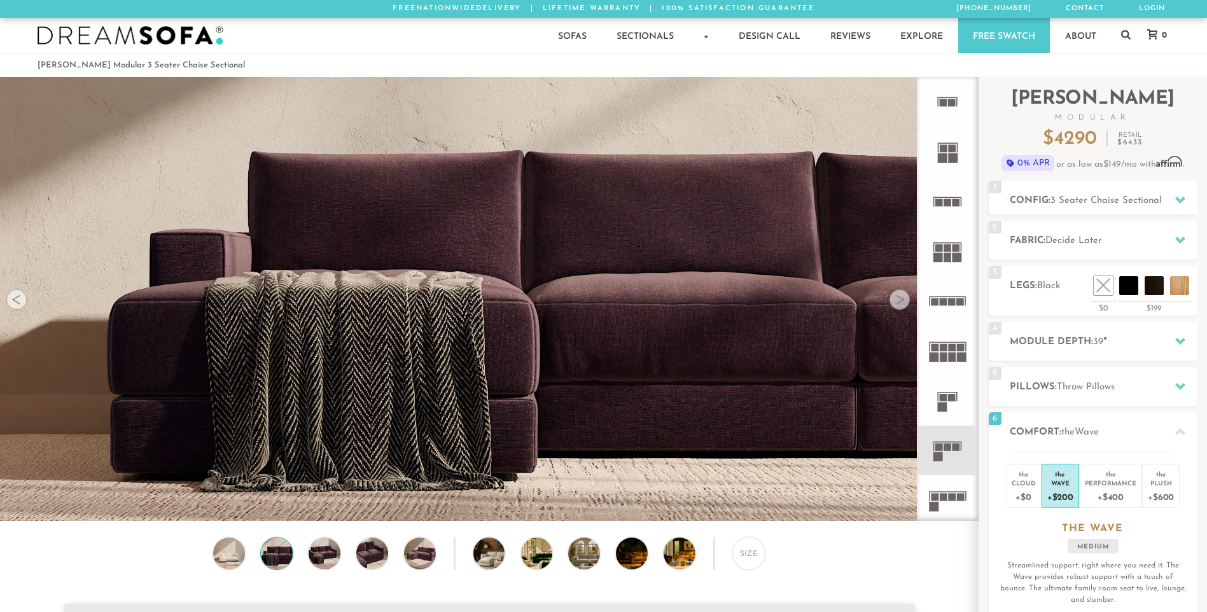
click at [897, 300] on div at bounding box center [900, 300] width 20 height 20
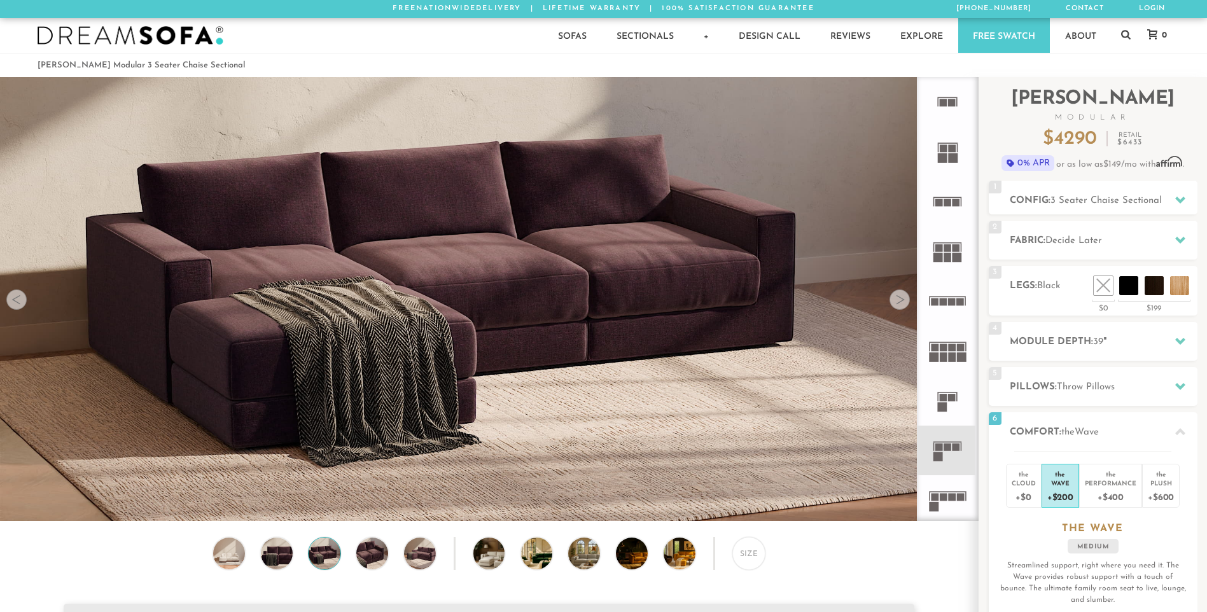
click at [897, 300] on div at bounding box center [900, 300] width 20 height 20
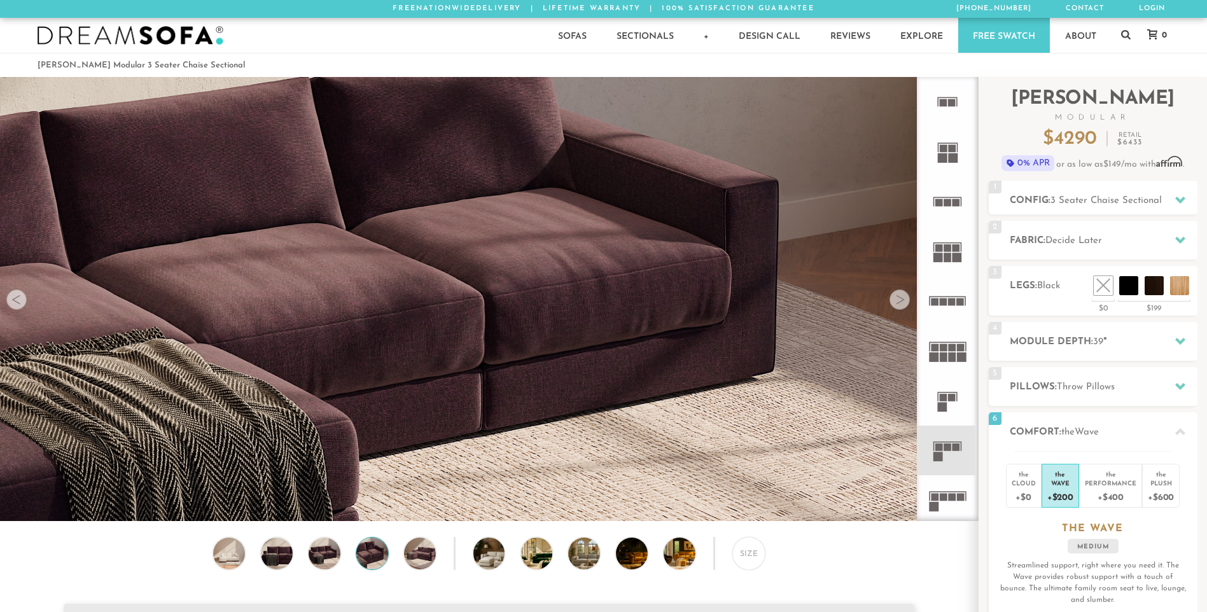
click at [898, 300] on div at bounding box center [900, 300] width 20 height 20
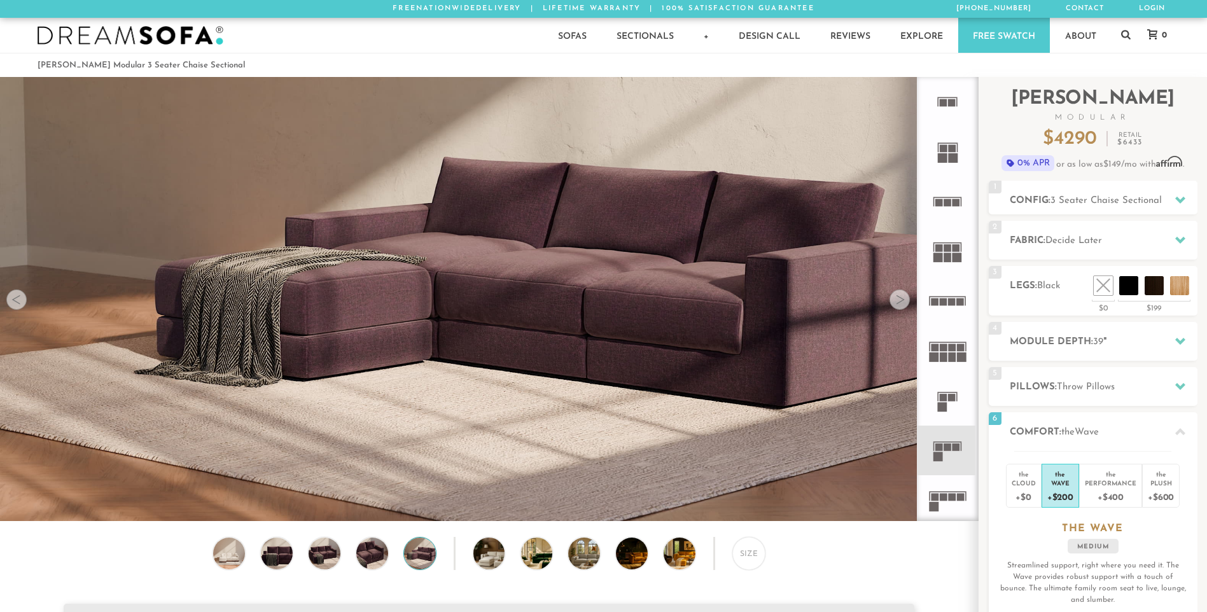
click at [899, 300] on div at bounding box center [900, 300] width 20 height 20
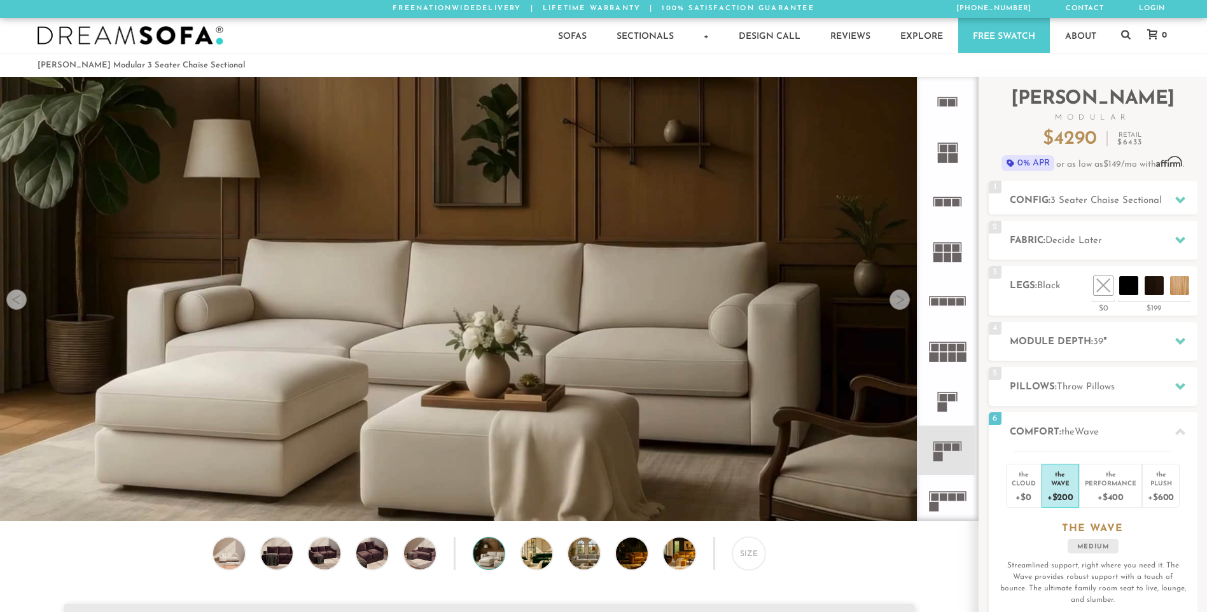
click at [899, 300] on div at bounding box center [900, 300] width 20 height 20
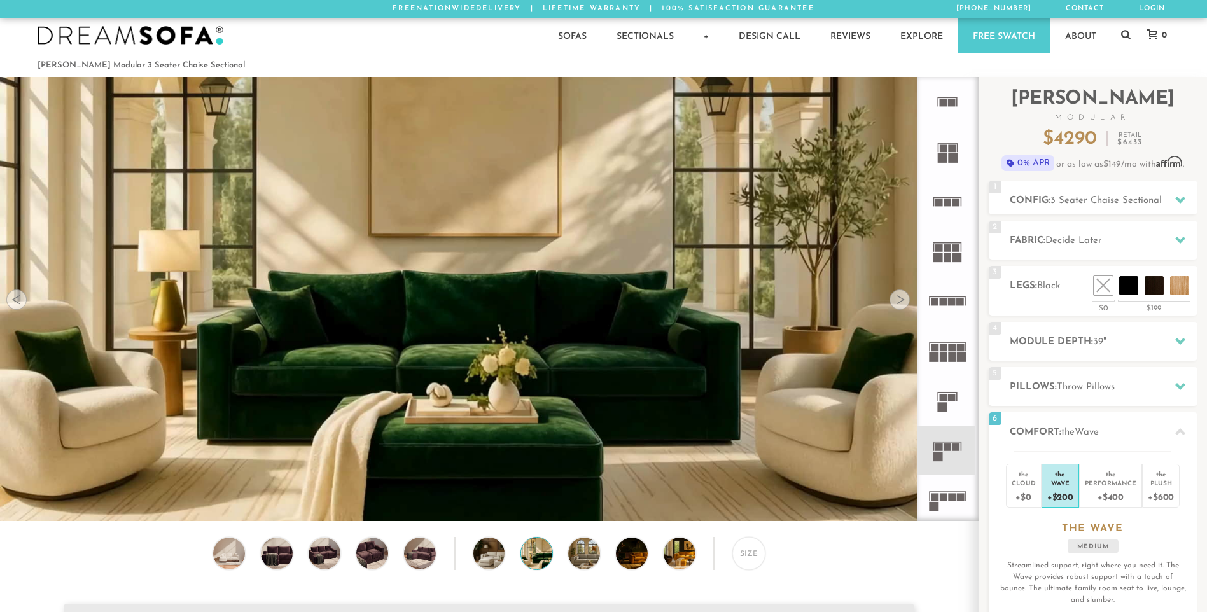
click at [899, 300] on div at bounding box center [900, 300] width 20 height 20
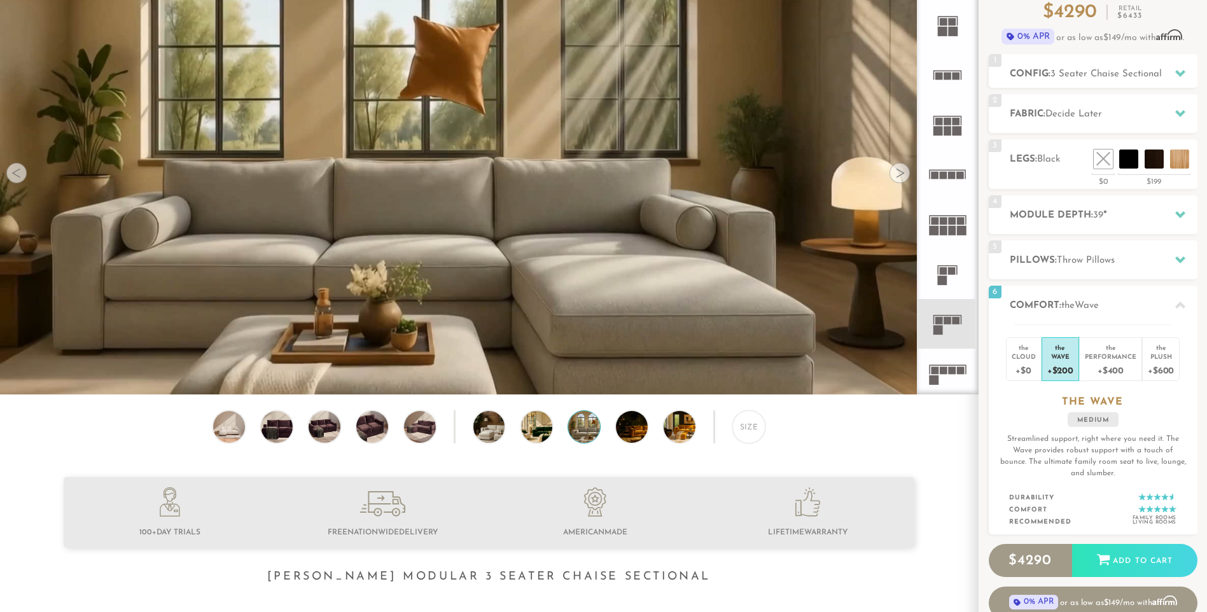
scroll to position [129, 0]
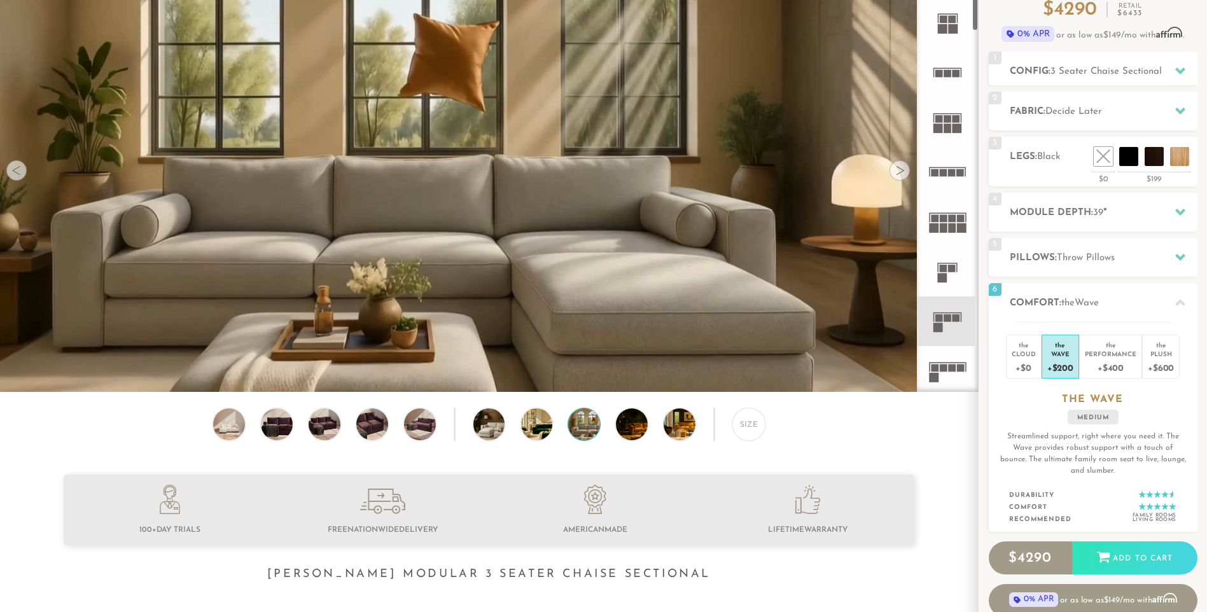
click at [940, 213] on rect at bounding box center [948, 213] width 37 height 1
